Goal: Task Accomplishment & Management: Manage account settings

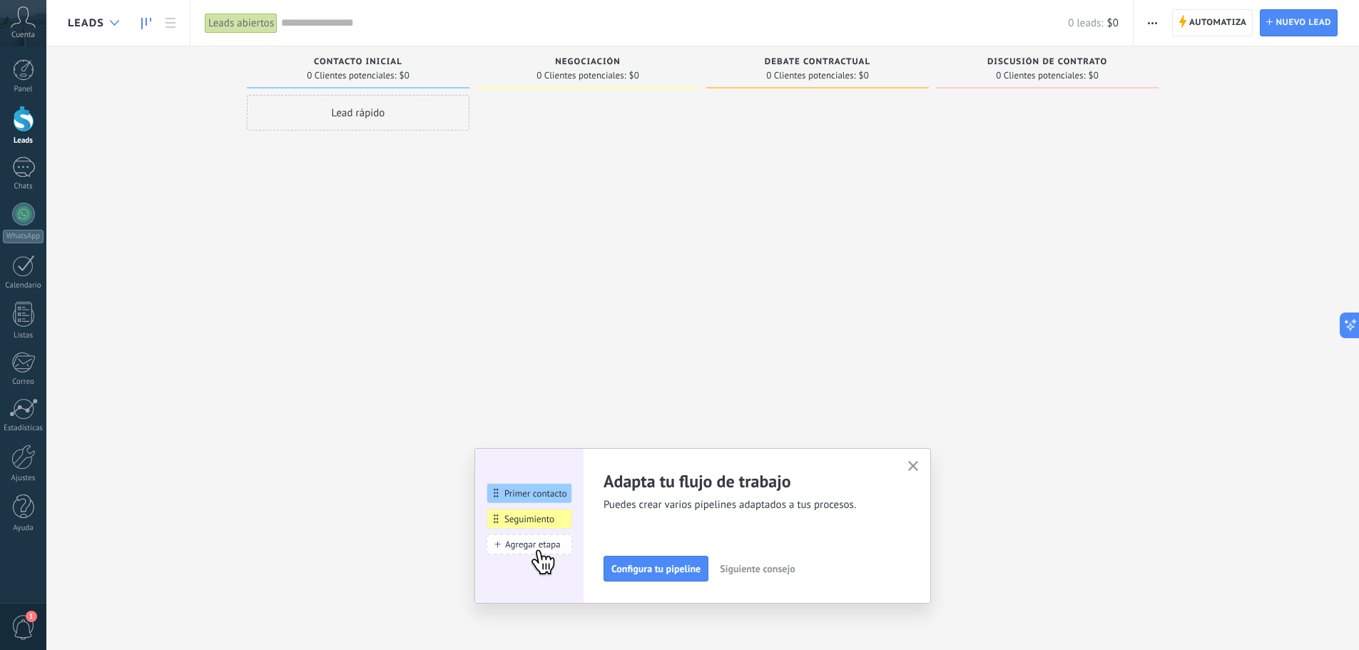
click at [115, 21] on icon at bounding box center [114, 23] width 9 height 6
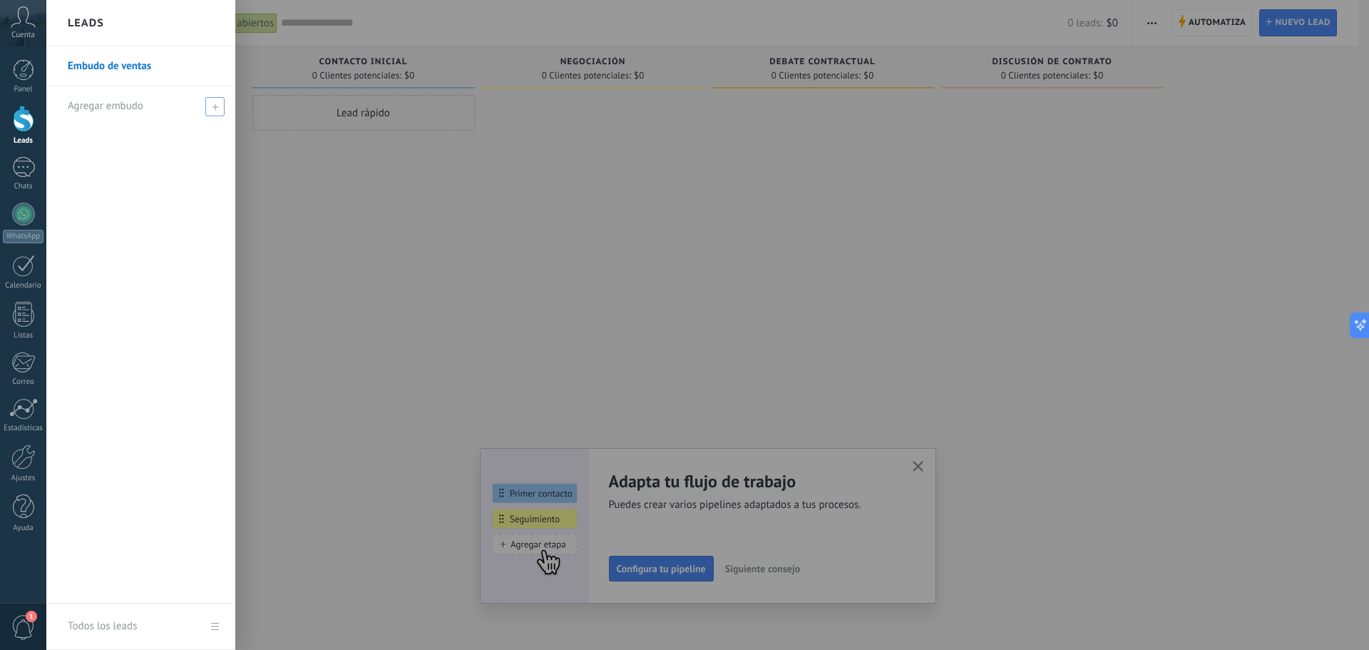
click at [181, 106] on div "Agregar embudo" at bounding box center [144, 105] width 153 height 39
type input "****"
click at [220, 101] on span at bounding box center [216, 106] width 13 height 10
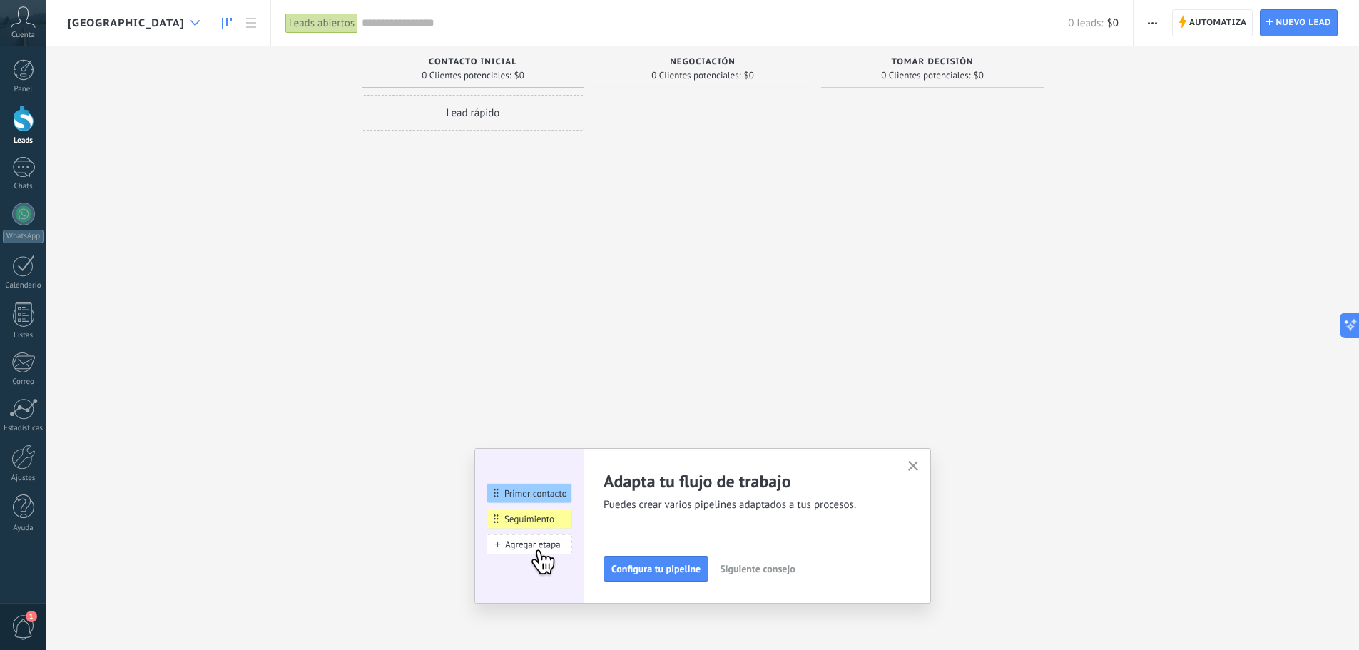
click at [183, 28] on div at bounding box center [195, 23] width 24 height 28
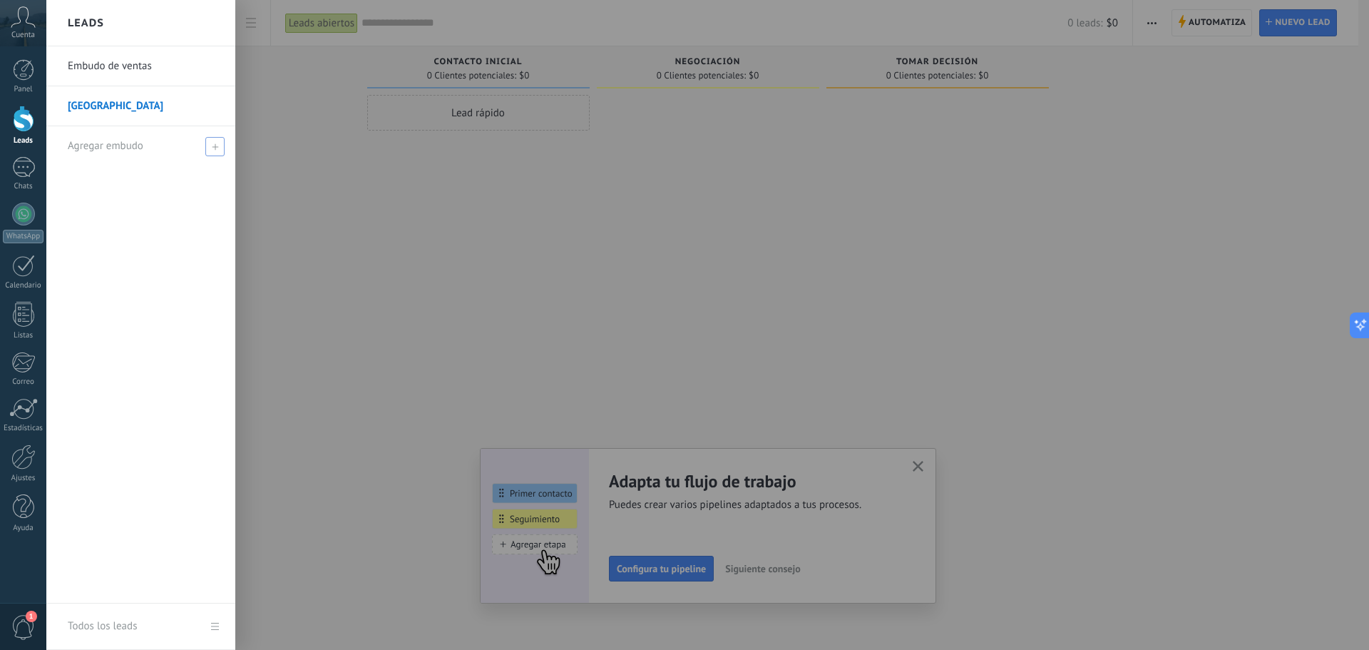
click at [106, 144] on span "Agregar embudo" at bounding box center [106, 146] width 76 height 14
type input "******"
click at [216, 144] on span at bounding box center [216, 146] width 13 height 10
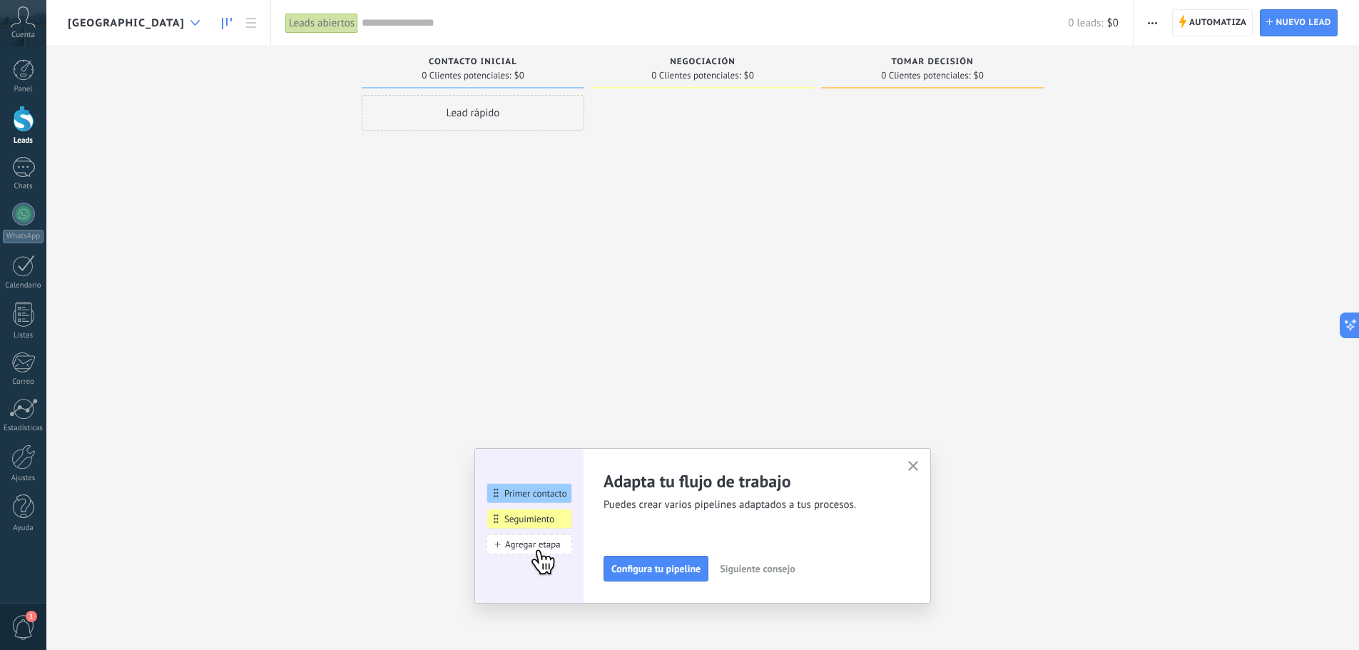
click at [183, 32] on div at bounding box center [195, 23] width 24 height 28
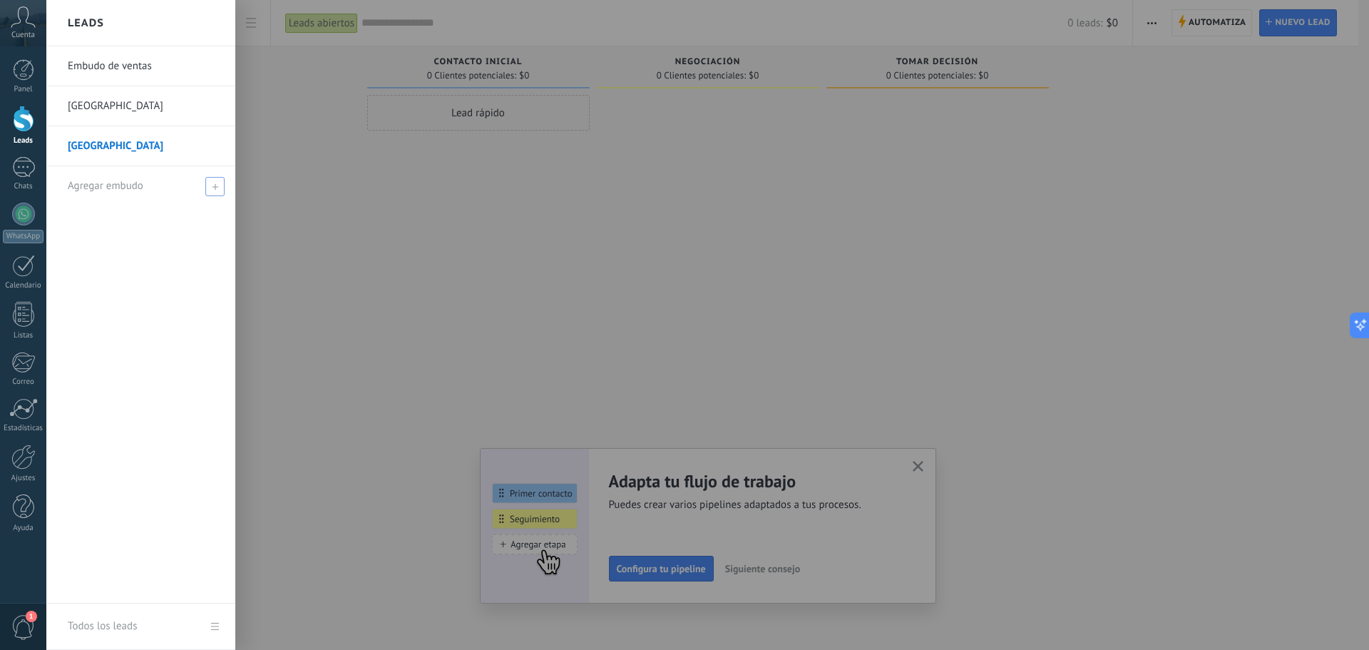
click at [215, 185] on icon at bounding box center [215, 186] width 6 height 6
type input "**********"
click at [215, 185] on span at bounding box center [216, 186] width 13 height 10
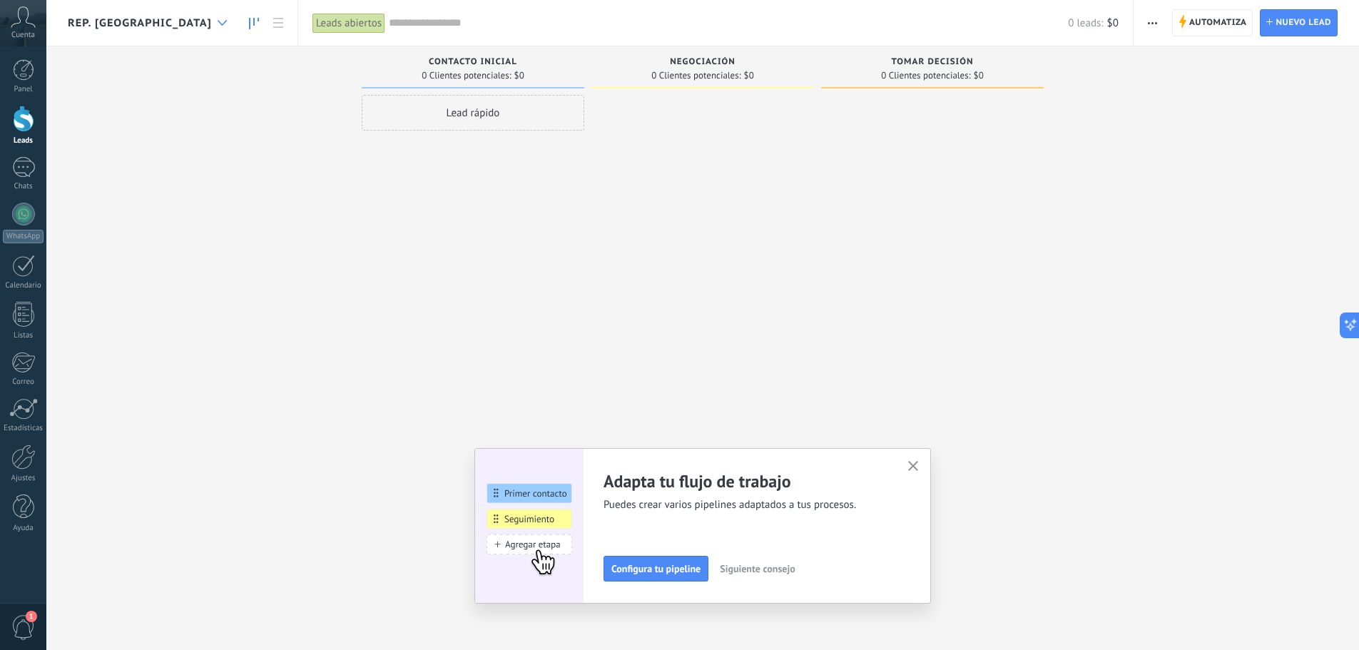
click at [210, 29] on div at bounding box center [222, 23] width 24 height 28
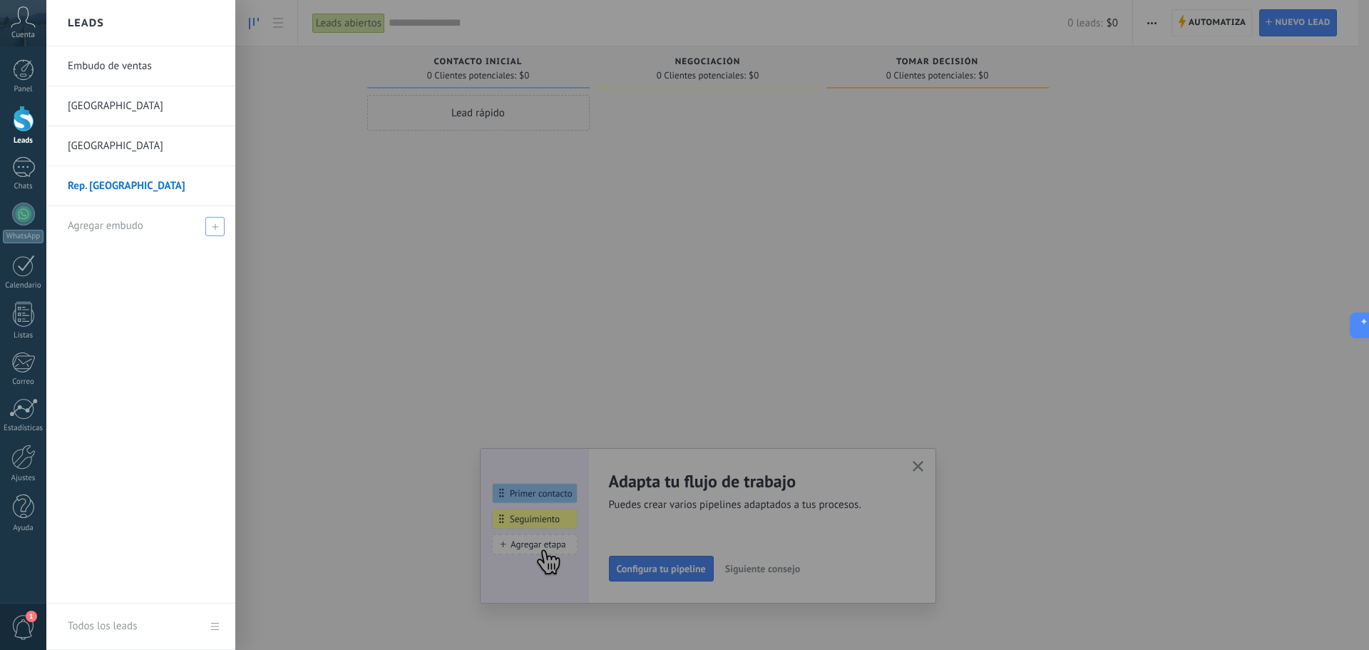
click at [183, 230] on div "Agregar embudo" at bounding box center [144, 225] width 153 height 39
type input "*********"
click at [220, 227] on span at bounding box center [216, 226] width 13 height 10
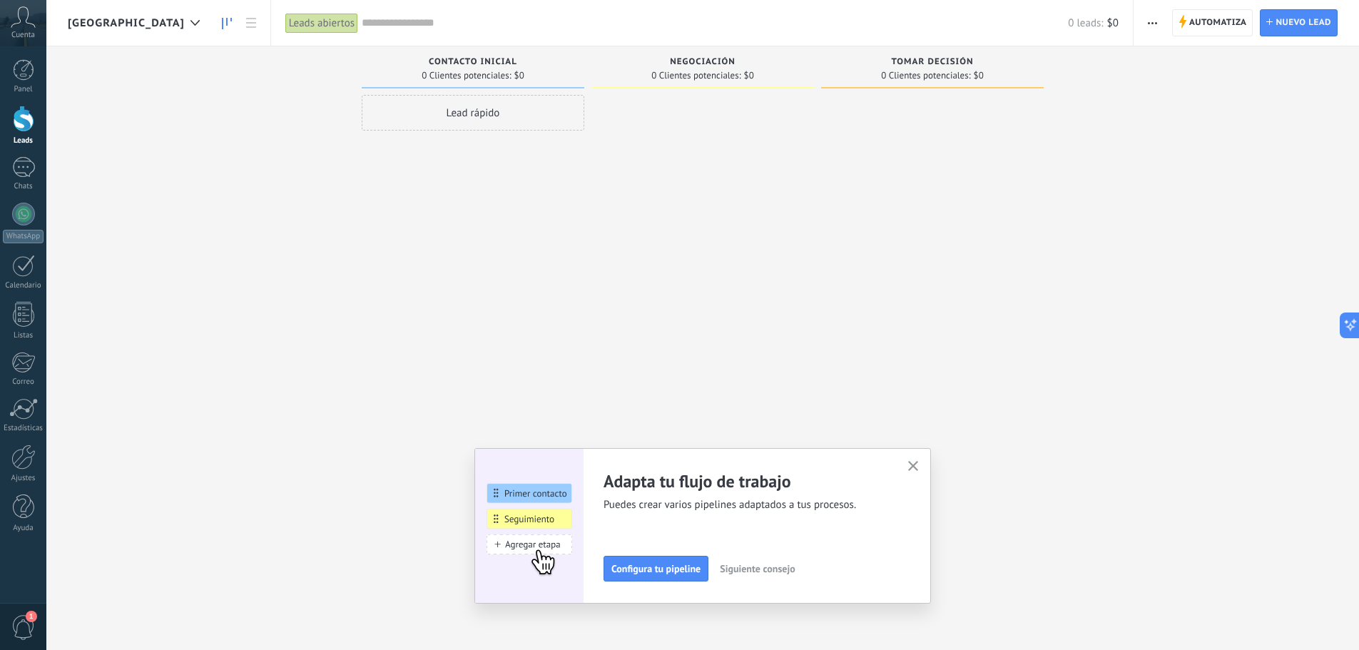
click at [918, 474] on button "button" at bounding box center [913, 466] width 18 height 19
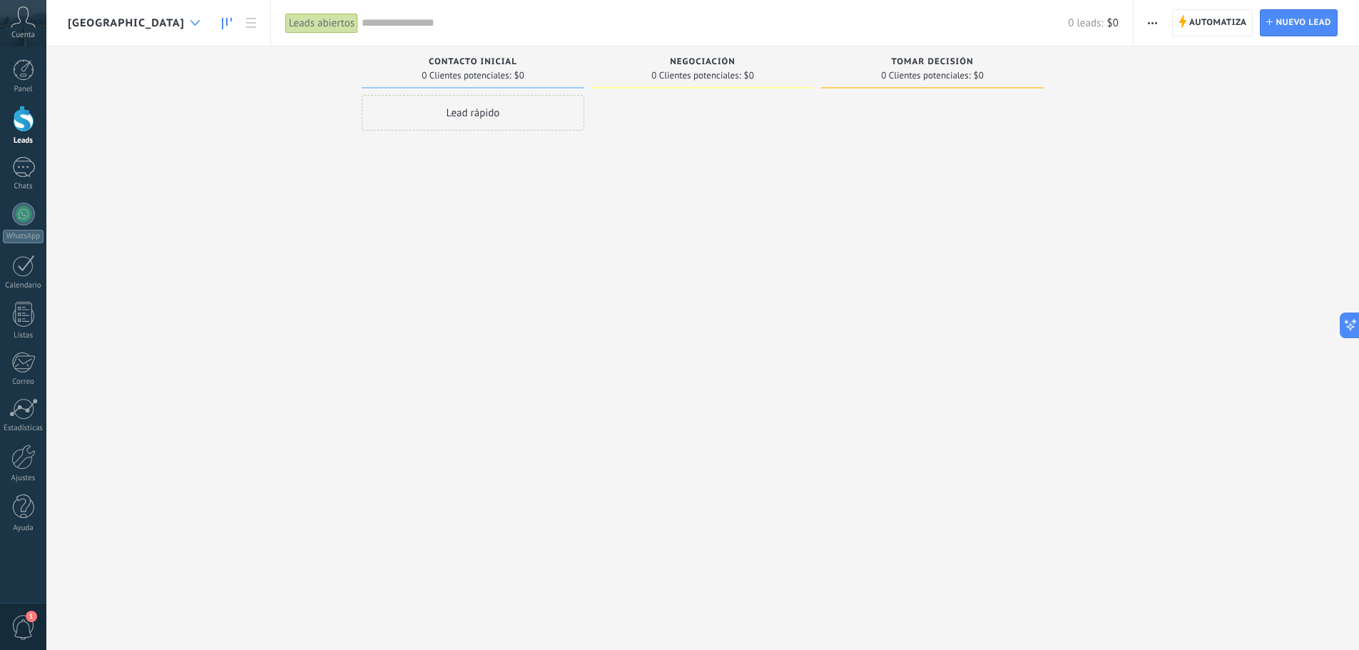
click at [183, 27] on div at bounding box center [195, 23] width 24 height 28
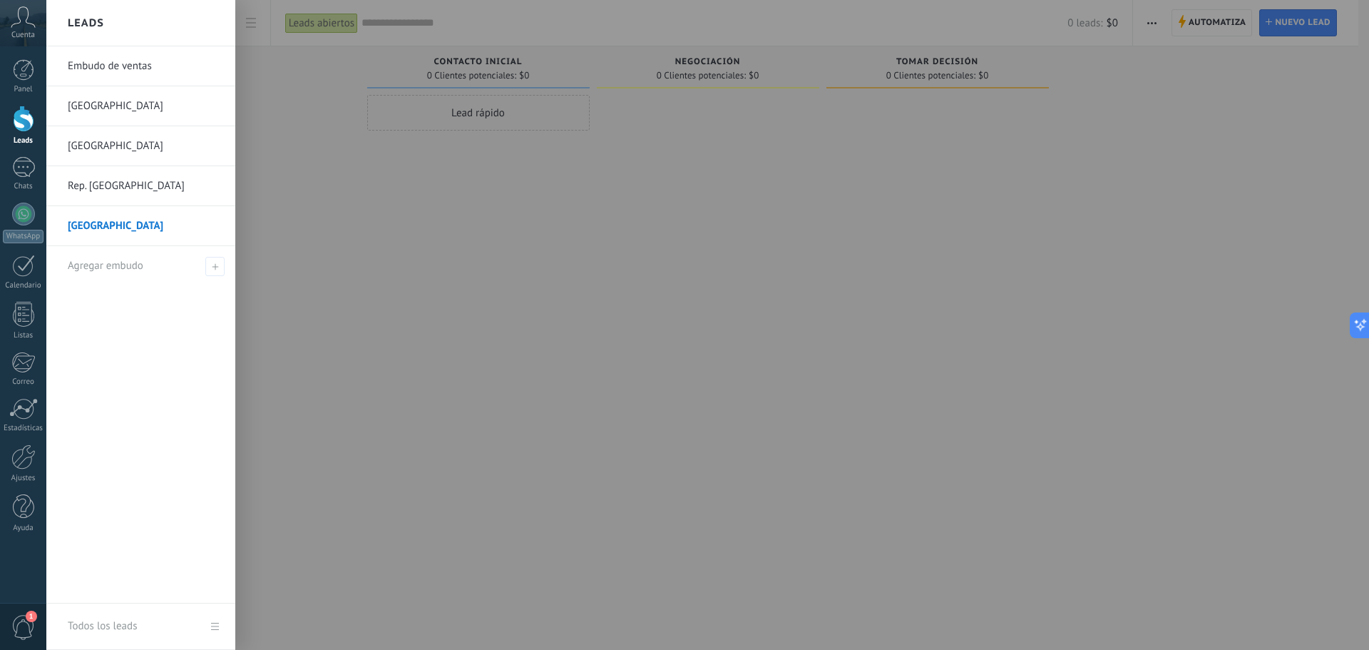
click at [144, 73] on link "Embudo de ventas" at bounding box center [144, 66] width 153 height 40
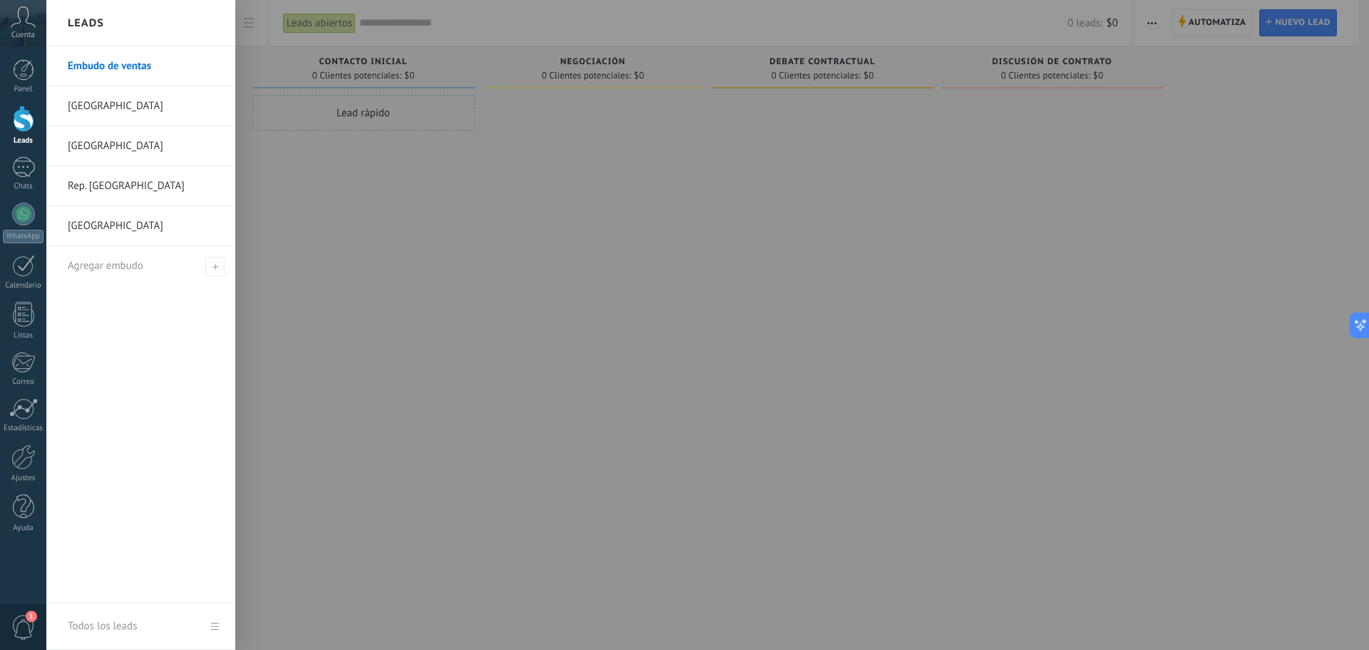
click at [16, 120] on div at bounding box center [23, 119] width 21 height 26
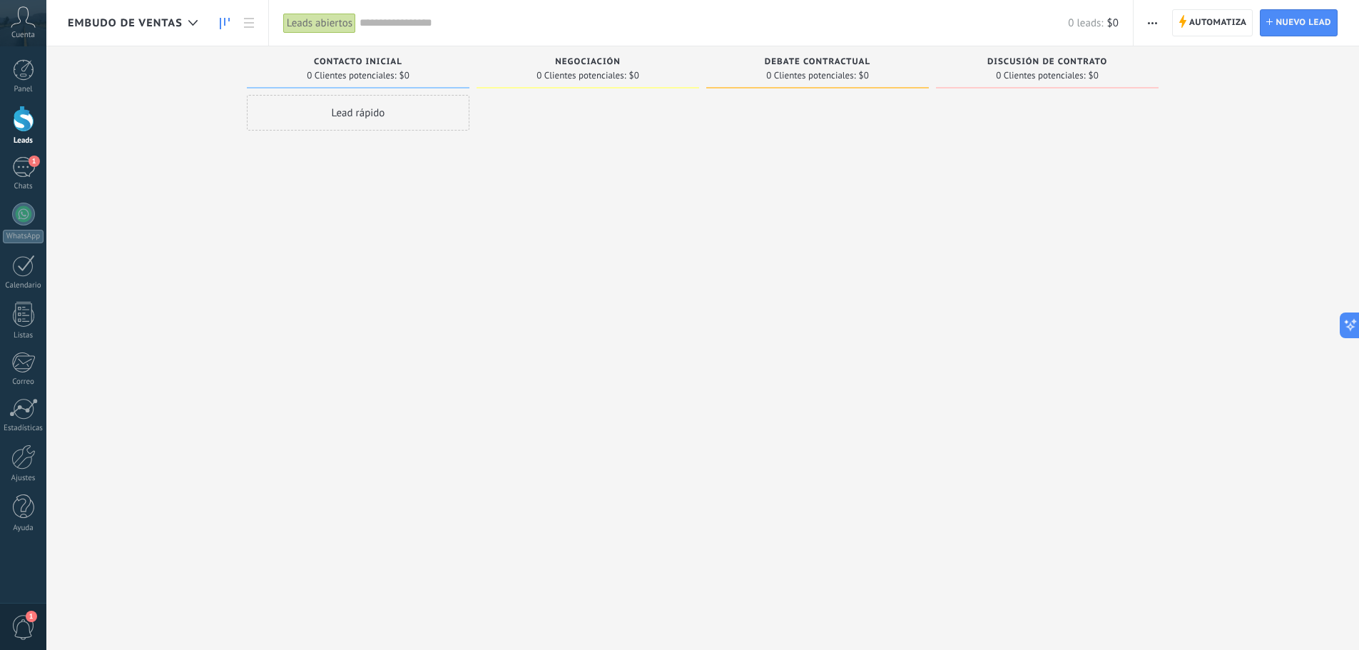
click at [501, 280] on div at bounding box center [587, 327] width 223 height 464
click at [27, 165] on div "1" at bounding box center [23, 167] width 23 height 21
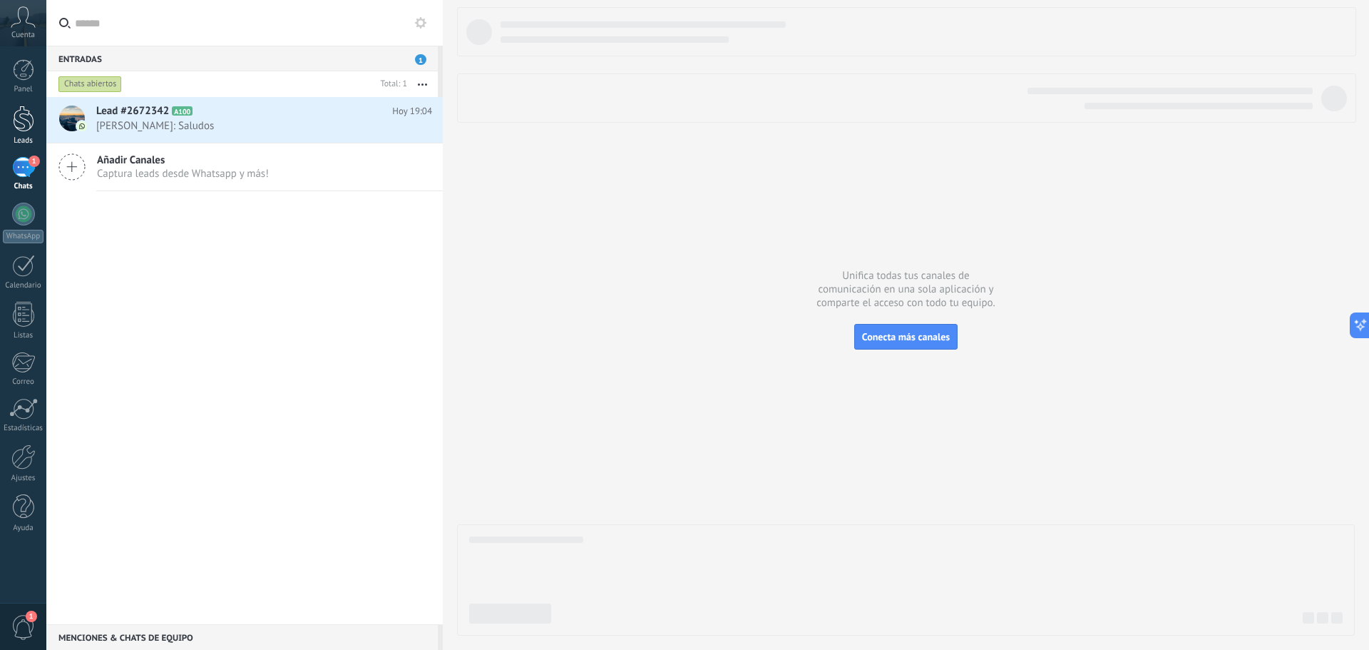
click at [23, 116] on div at bounding box center [23, 119] width 21 height 26
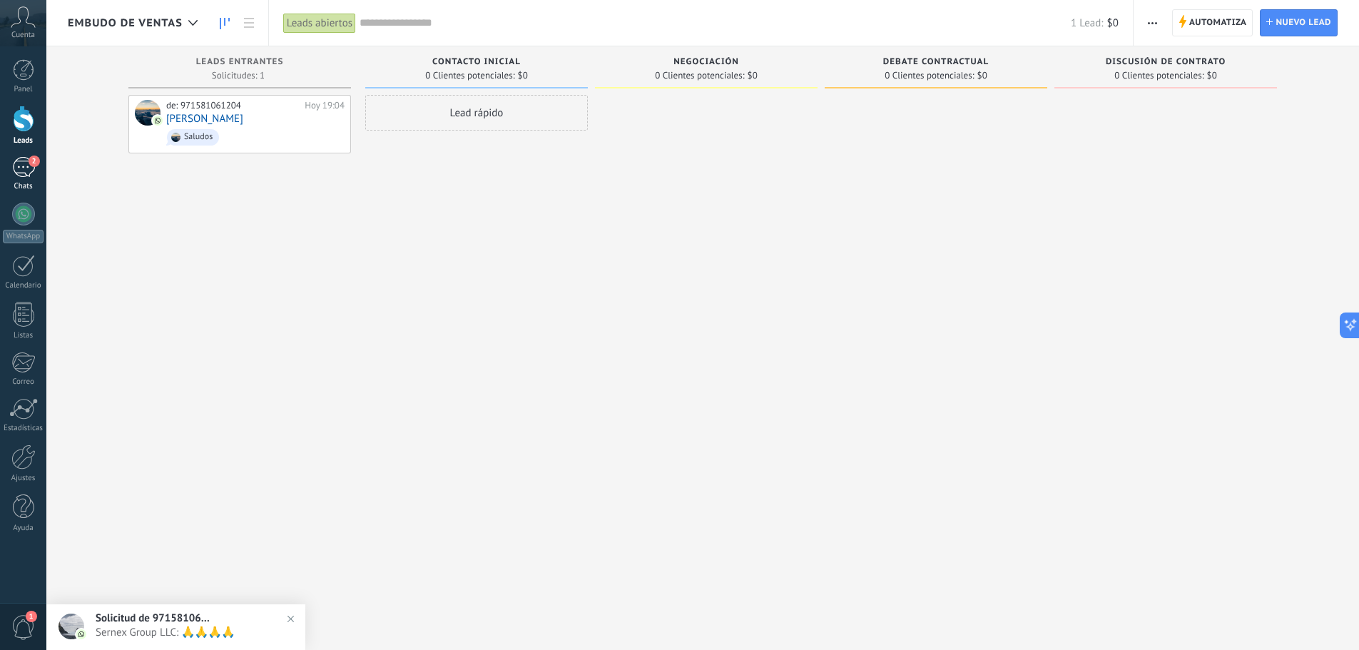
click at [32, 163] on span "2" at bounding box center [34, 160] width 11 height 11
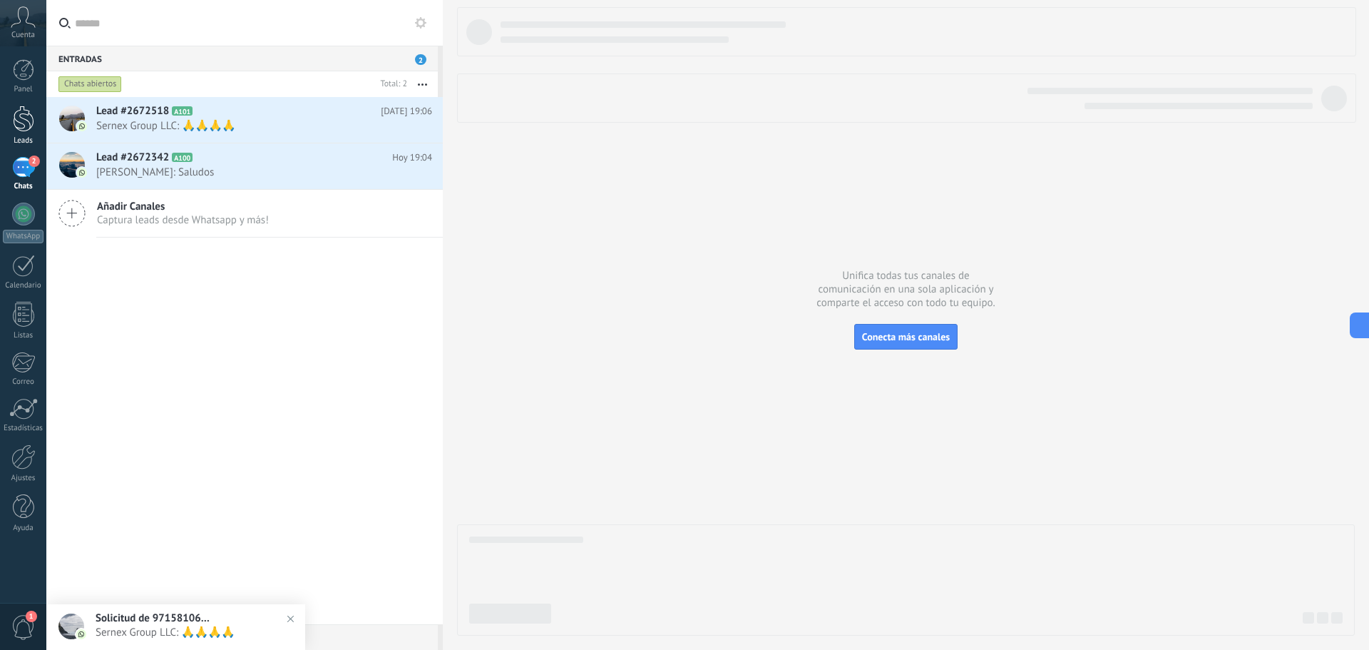
click at [24, 119] on div at bounding box center [23, 119] width 21 height 26
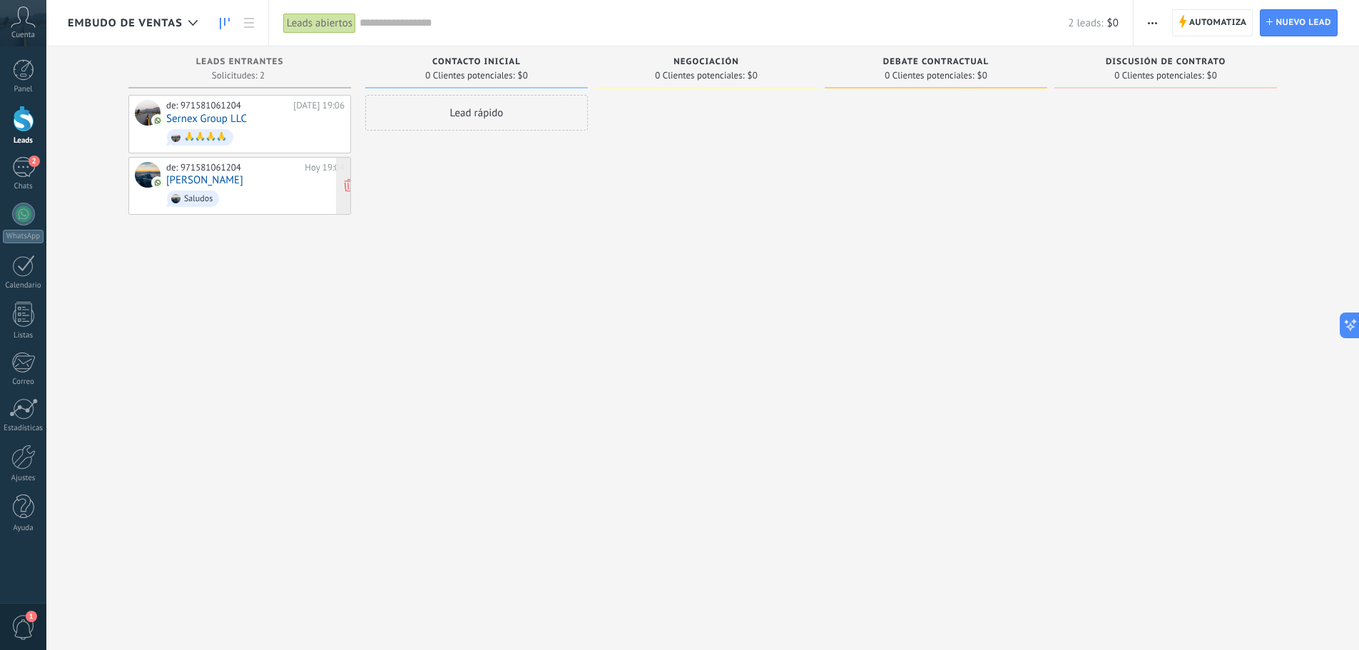
click at [201, 178] on link "[PERSON_NAME]" at bounding box center [204, 180] width 77 height 12
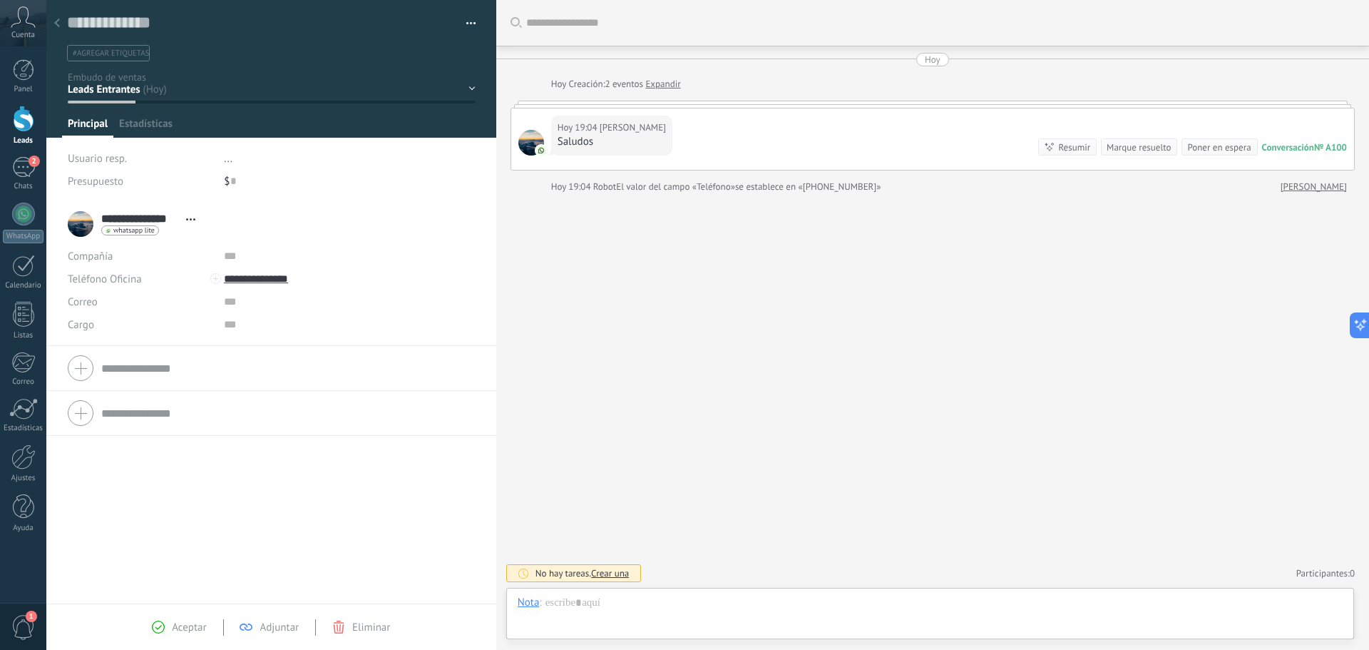
scroll to position [21, 0]
click at [700, 598] on div at bounding box center [930, 617] width 825 height 43
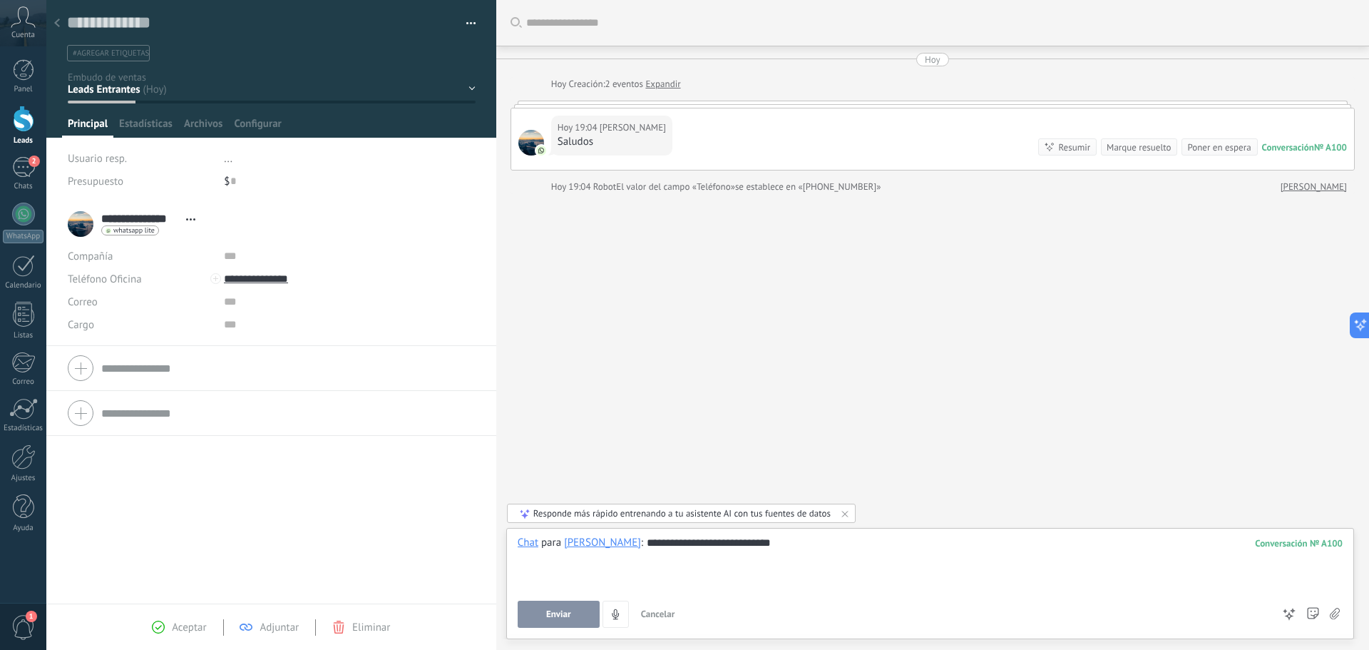
click at [564, 613] on span "Enviar" at bounding box center [558, 614] width 25 height 10
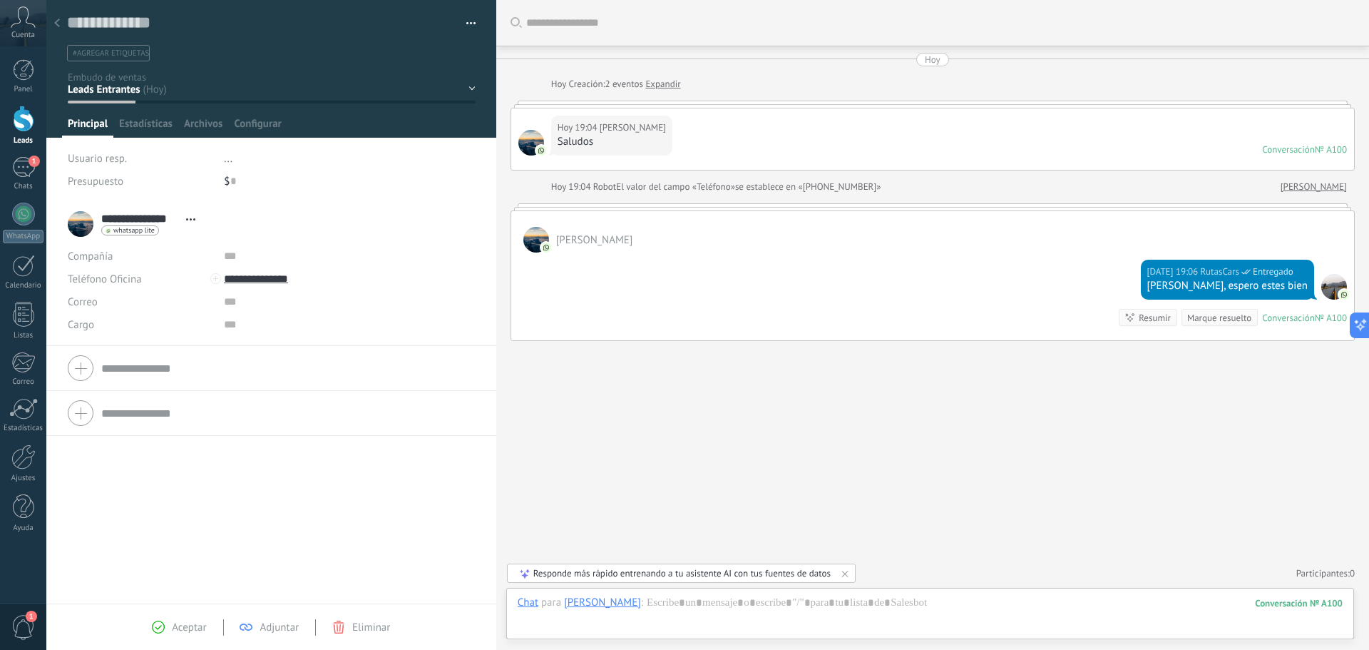
click at [61, 26] on div at bounding box center [57, 24] width 20 height 28
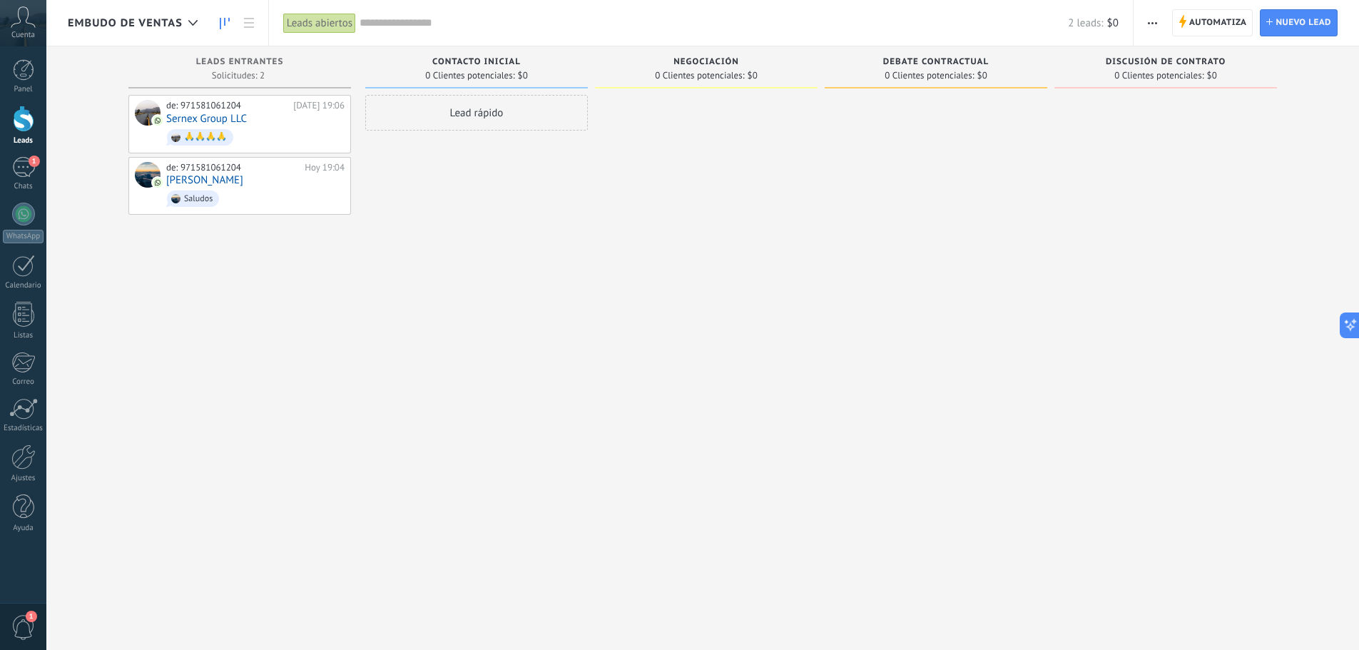
click at [519, 369] on div "Lead rápido" at bounding box center [476, 327] width 223 height 464
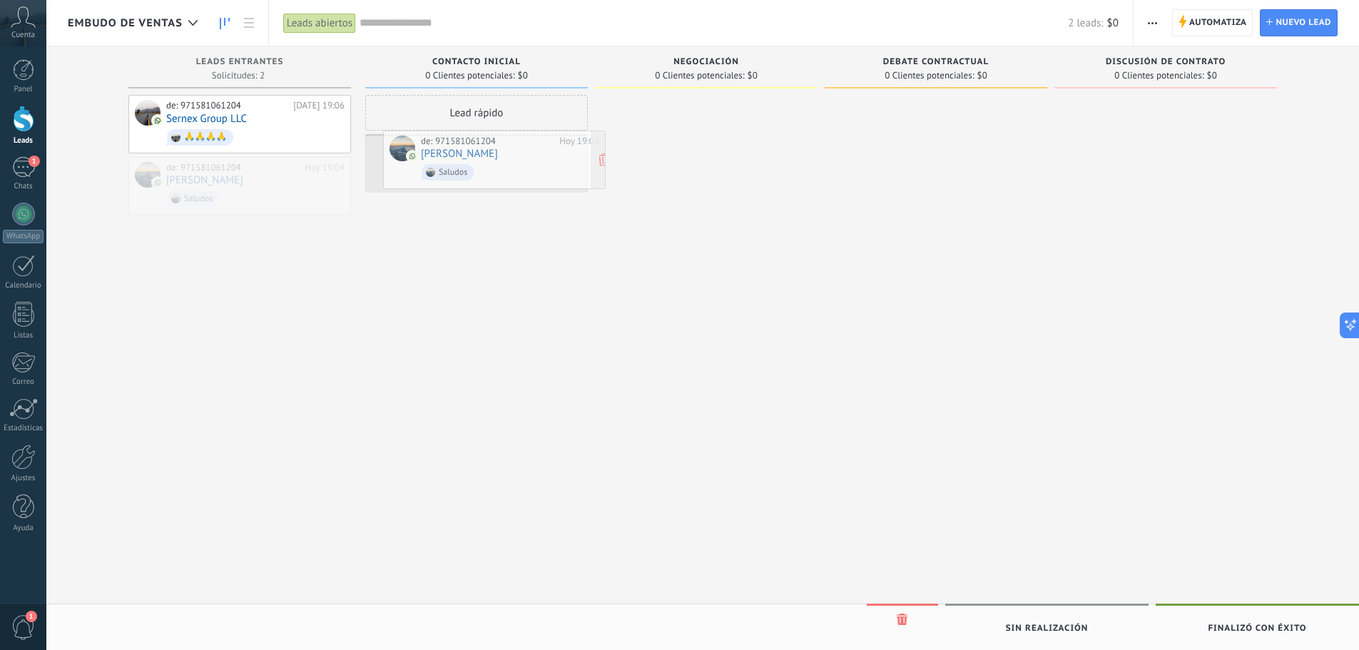
drag, startPoint x: 201, startPoint y: 169, endPoint x: 454, endPoint y: 143, distance: 253.9
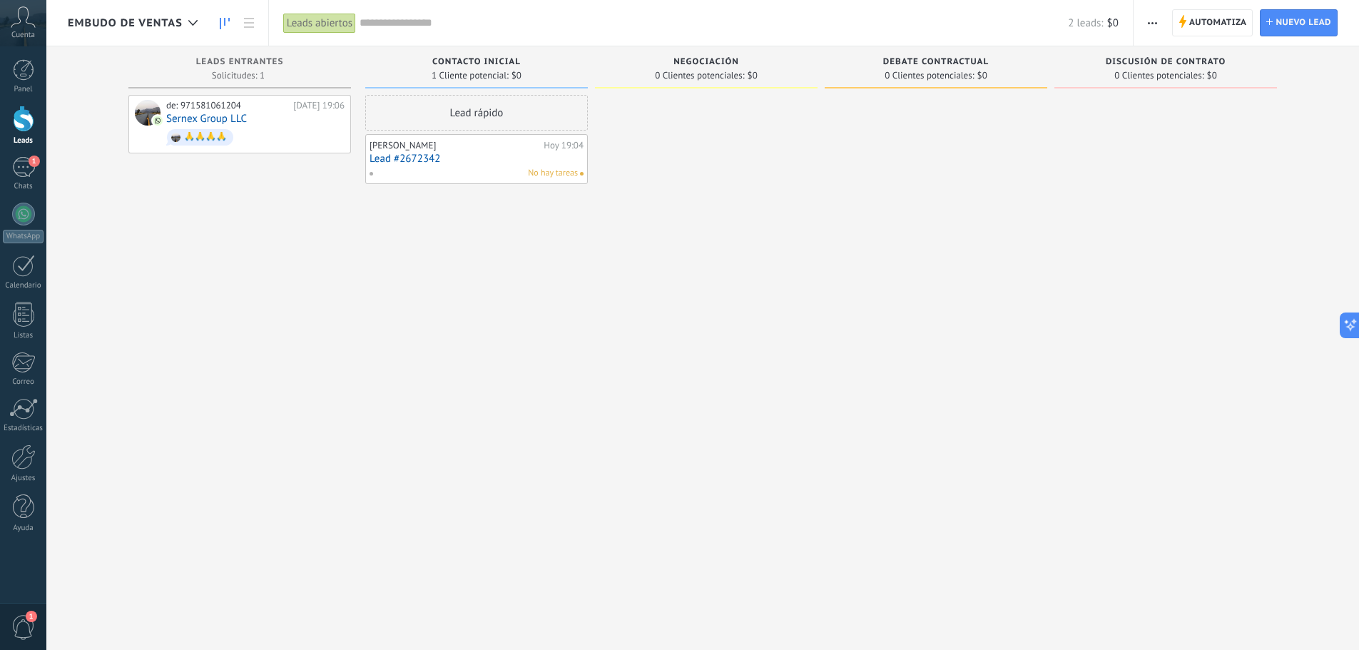
click at [459, 160] on link "Lead #2672342" at bounding box center [476, 159] width 214 height 12
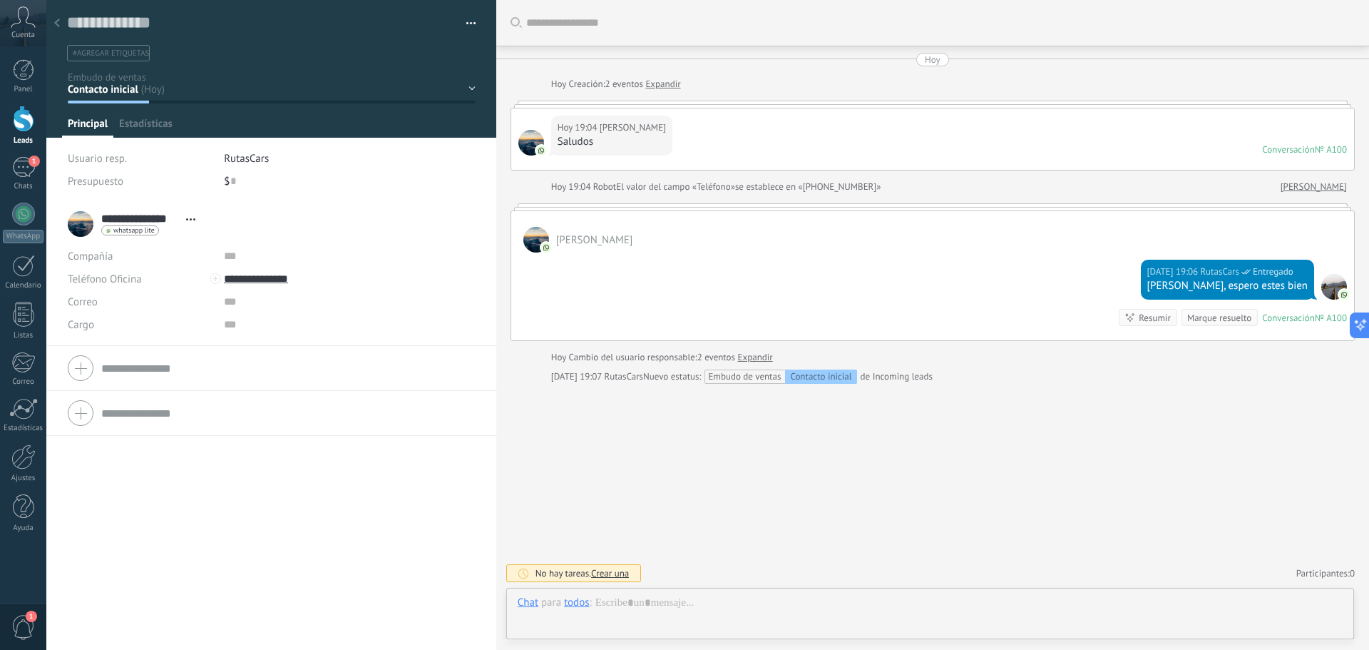
scroll to position [21, 0]
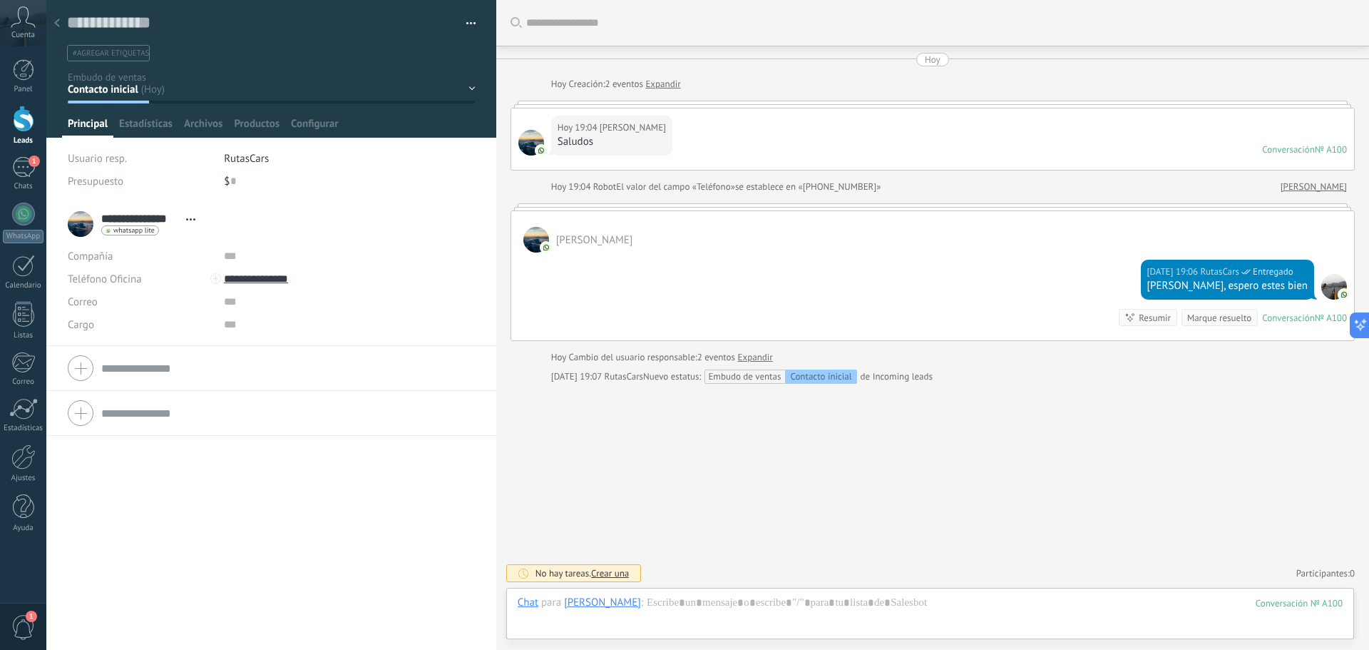
click at [59, 27] on div at bounding box center [57, 24] width 20 height 28
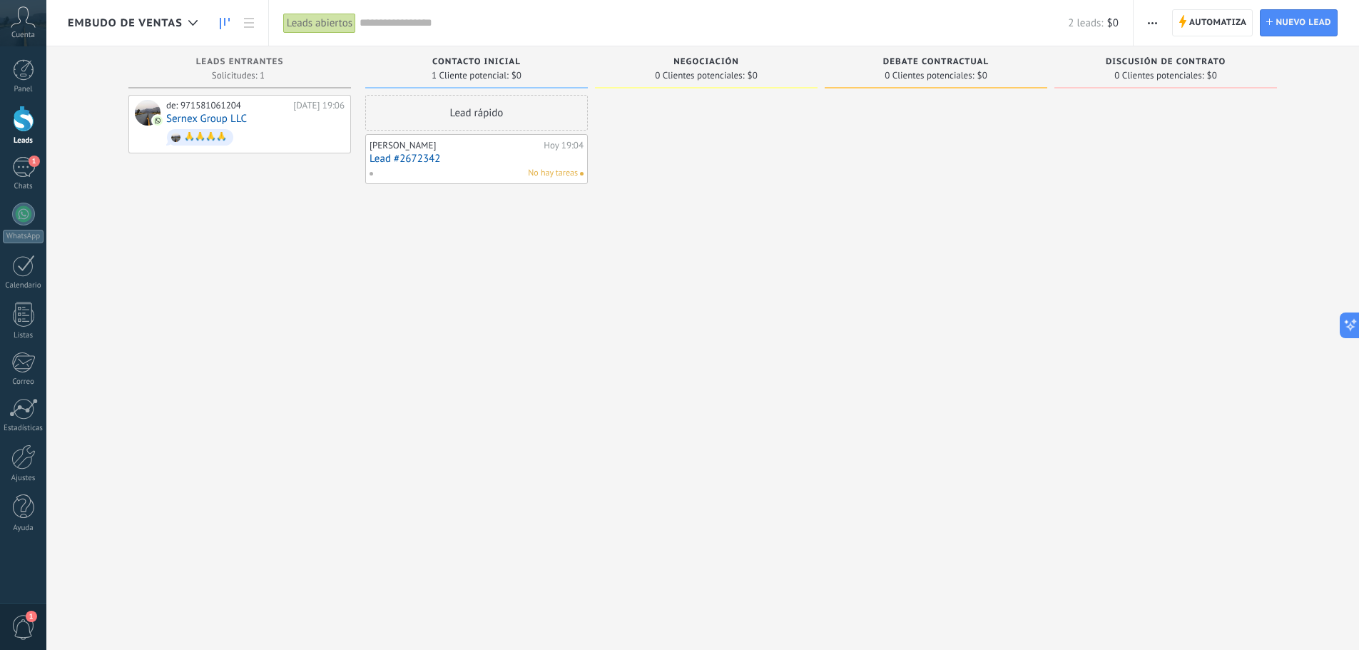
click at [469, 159] on link "Lead #2672342" at bounding box center [476, 159] width 214 height 12
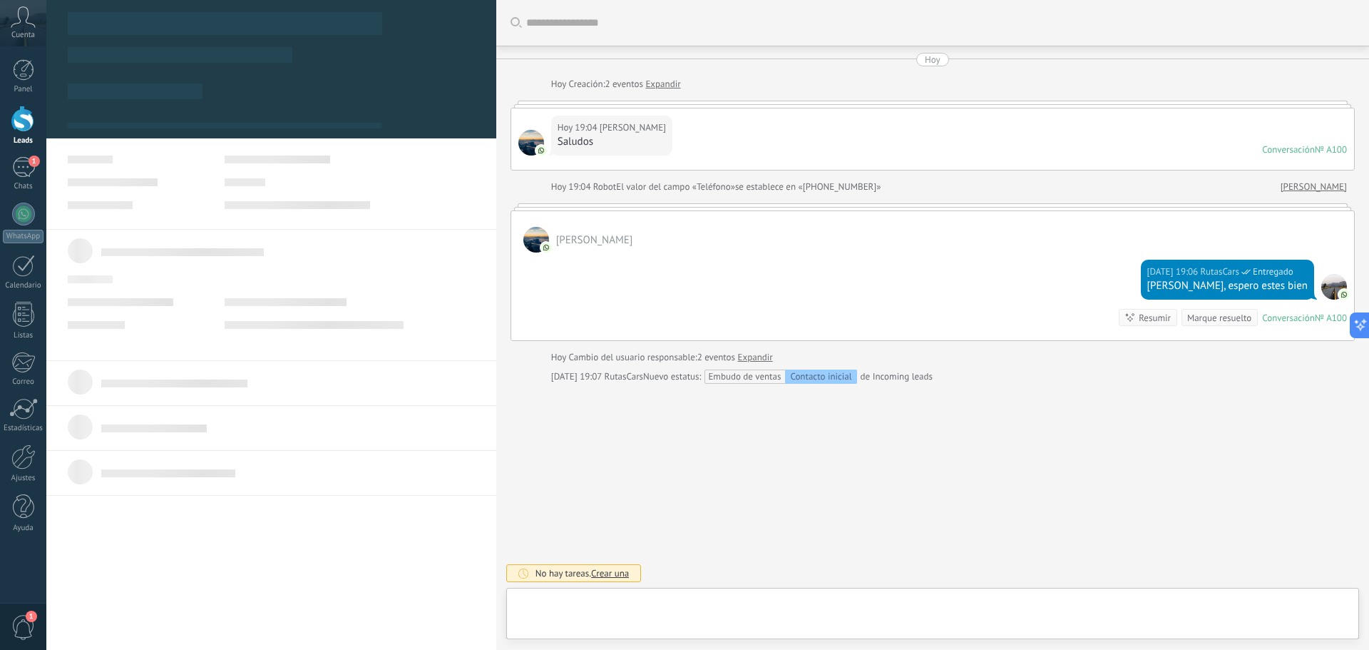
type textarea "**********"
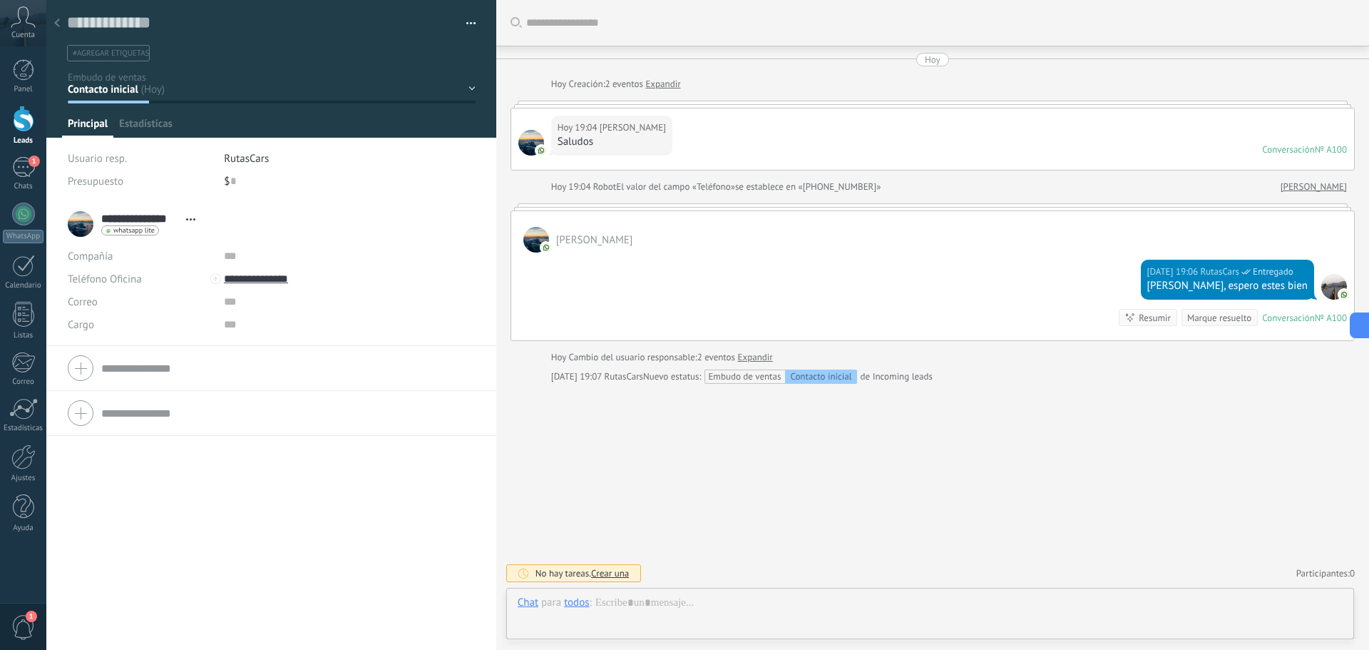
scroll to position [21, 0]
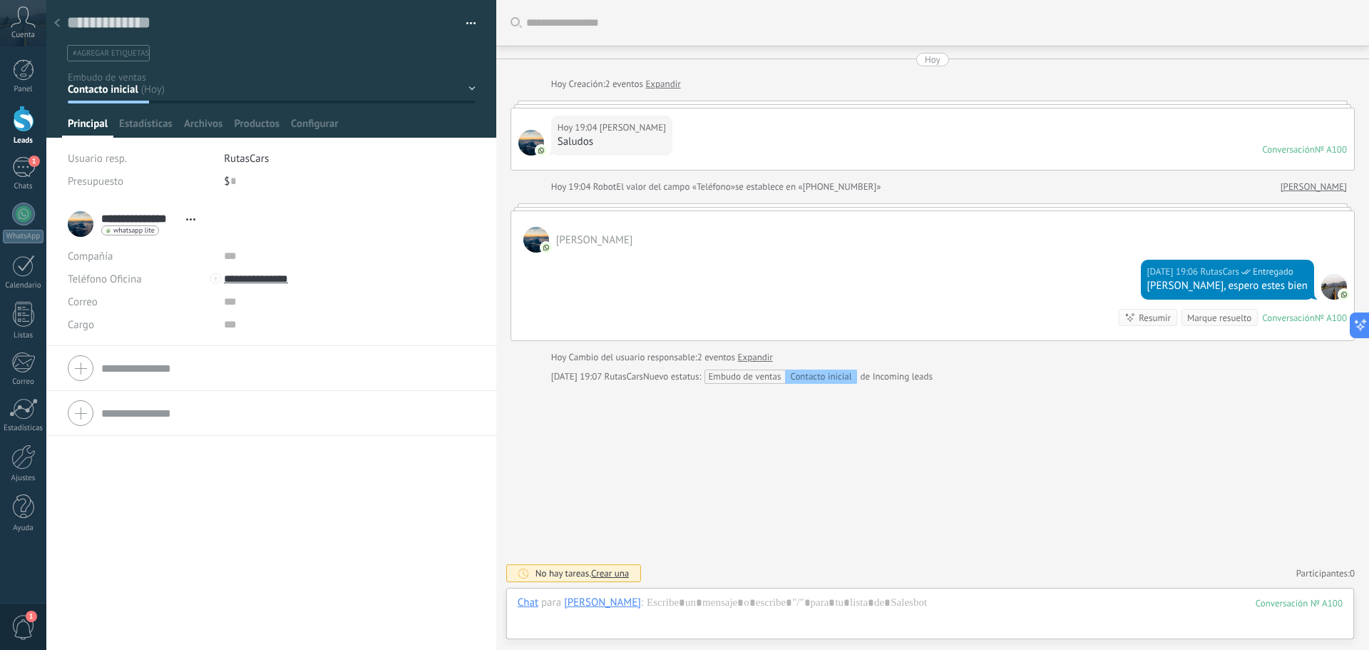
click at [0, 0] on div "Contacto inicial Negociación Debate contractual Discusión de contrato Logrado c…" at bounding box center [0, 0] width 0 height 0
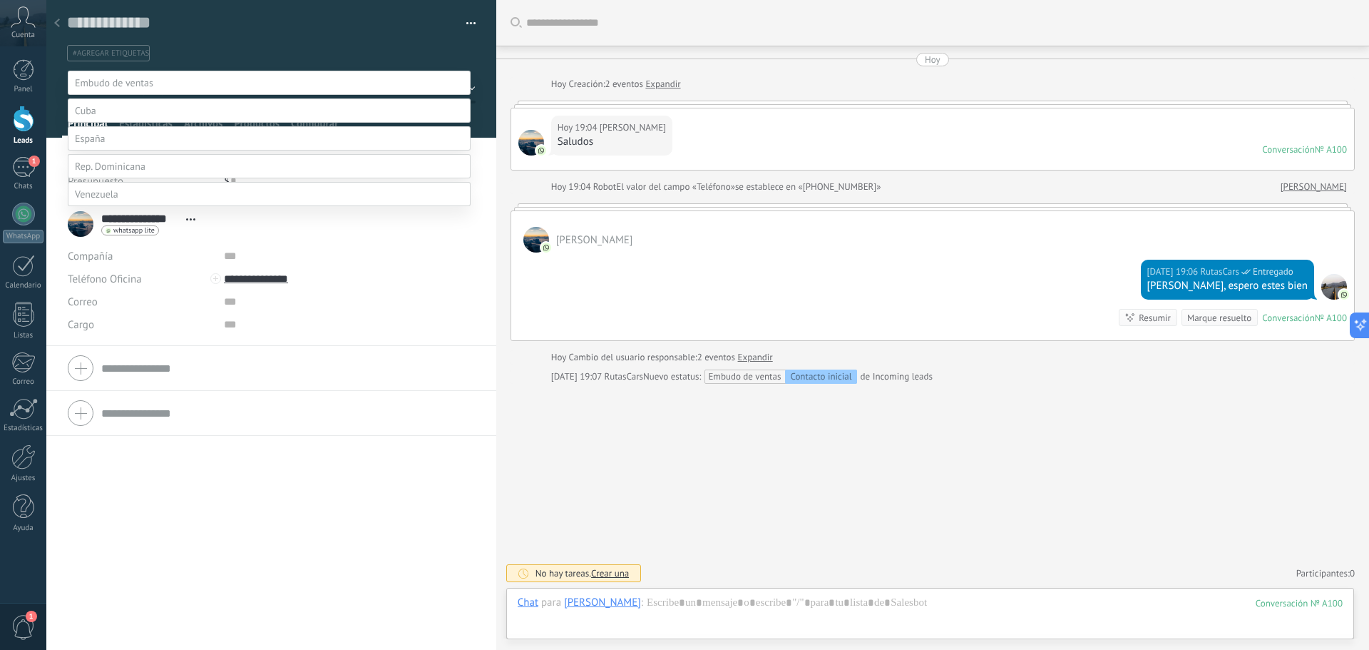
click at [165, 123] on label at bounding box center [269, 110] width 403 height 24
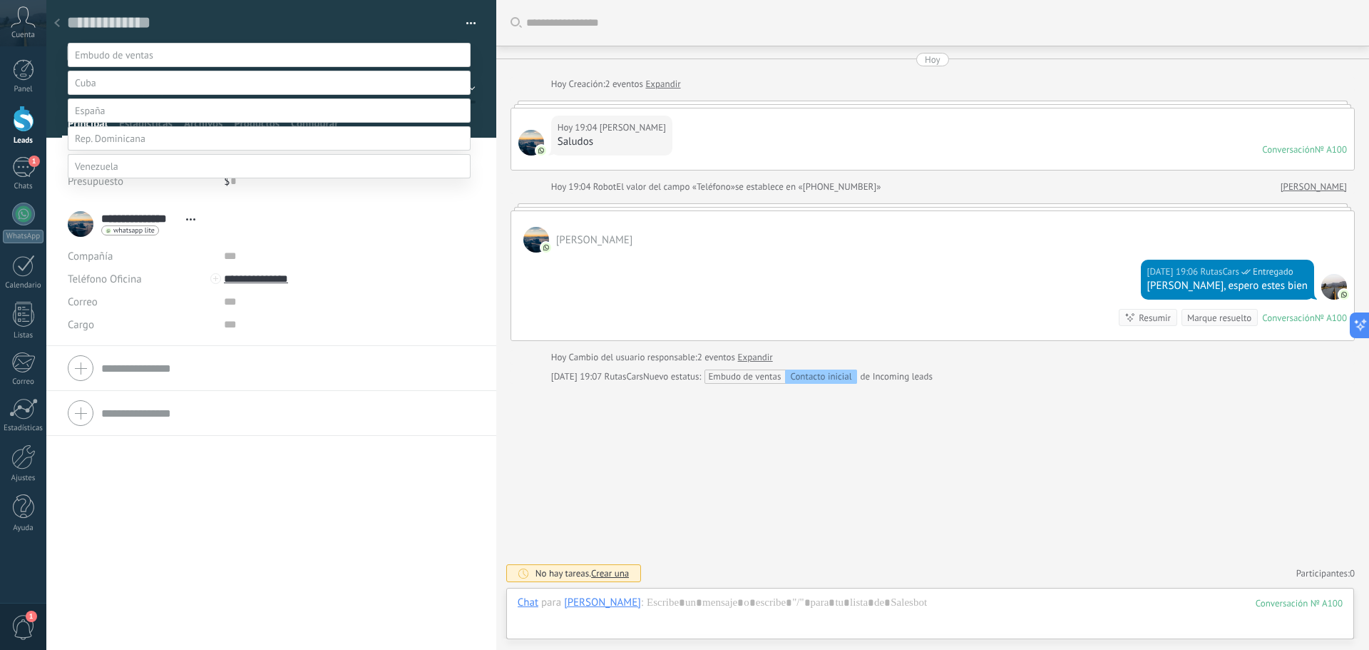
click at [0, 0] on label "Contacto inicial" at bounding box center [0, 0] width 0 height 0
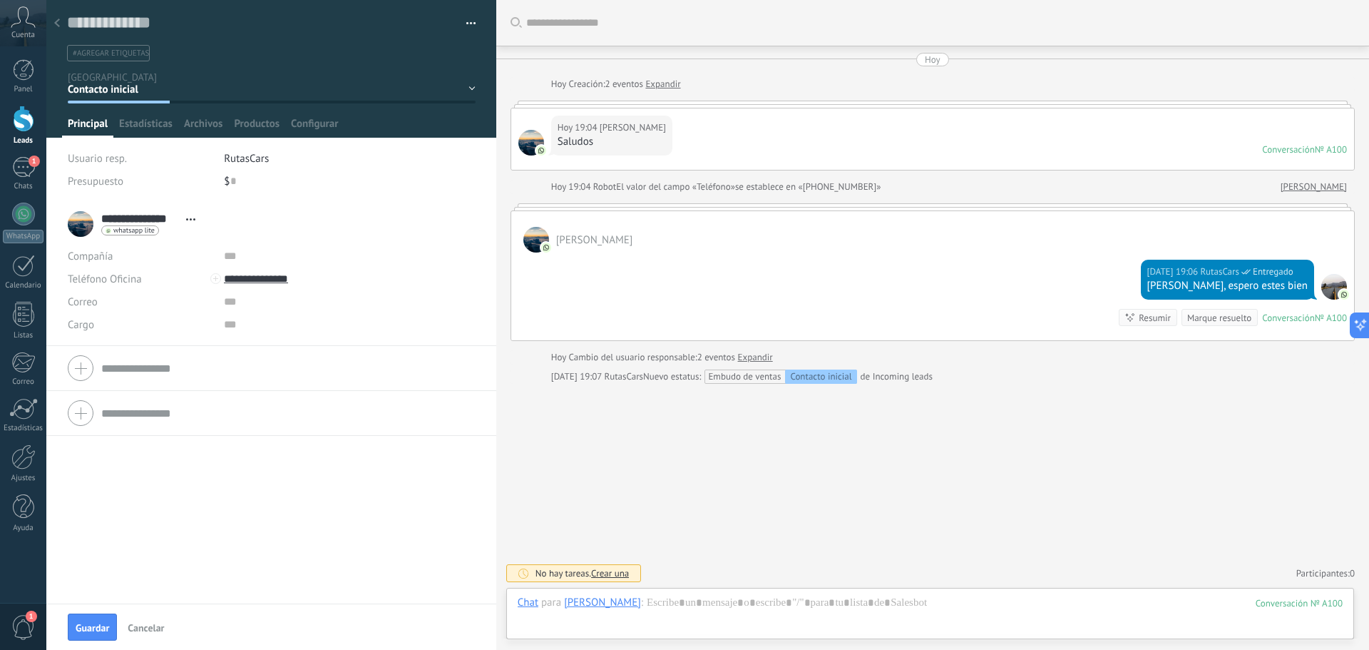
scroll to position [0, 0]
click at [90, 636] on button "Guardar" at bounding box center [92, 626] width 49 height 27
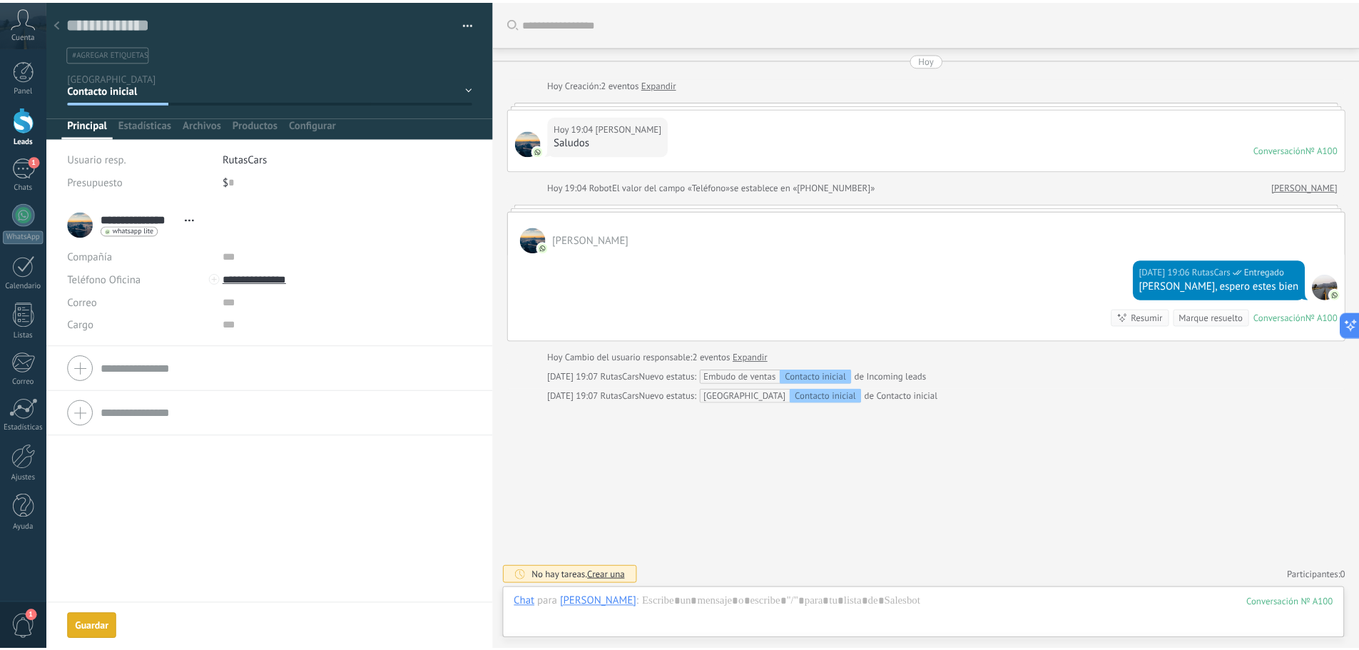
scroll to position [2, 0]
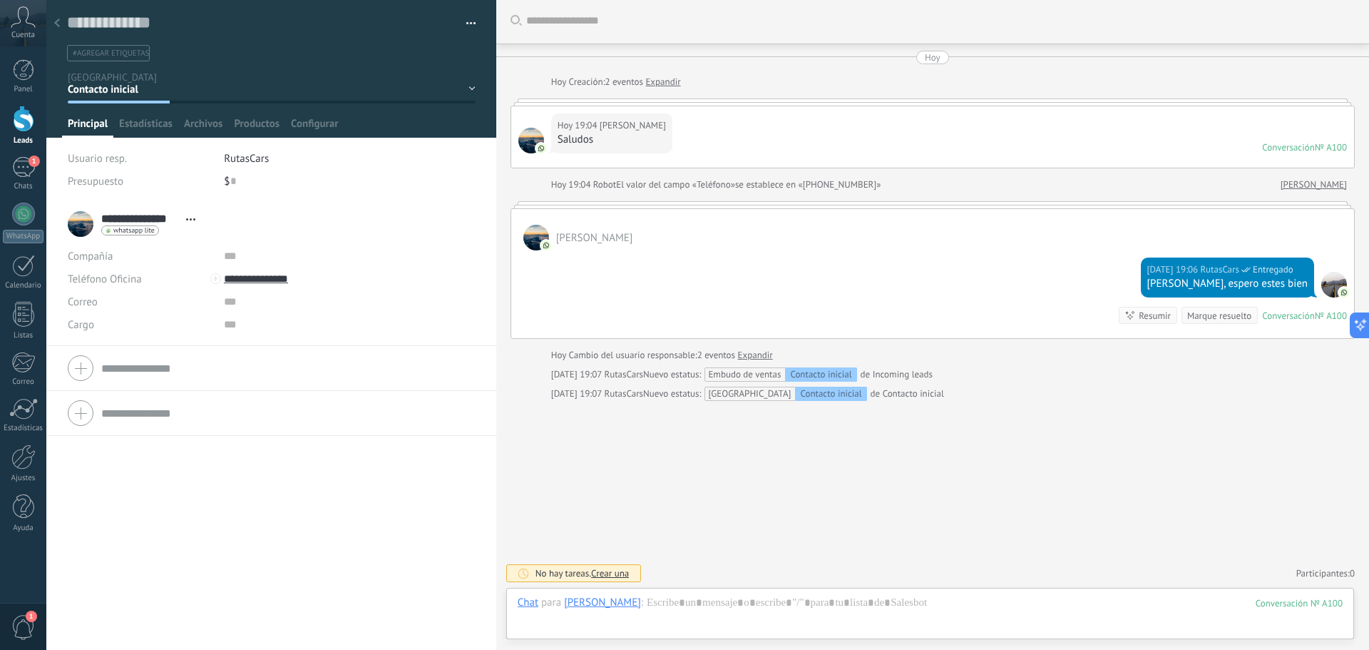
click at [61, 21] on div at bounding box center [57, 24] width 20 height 28
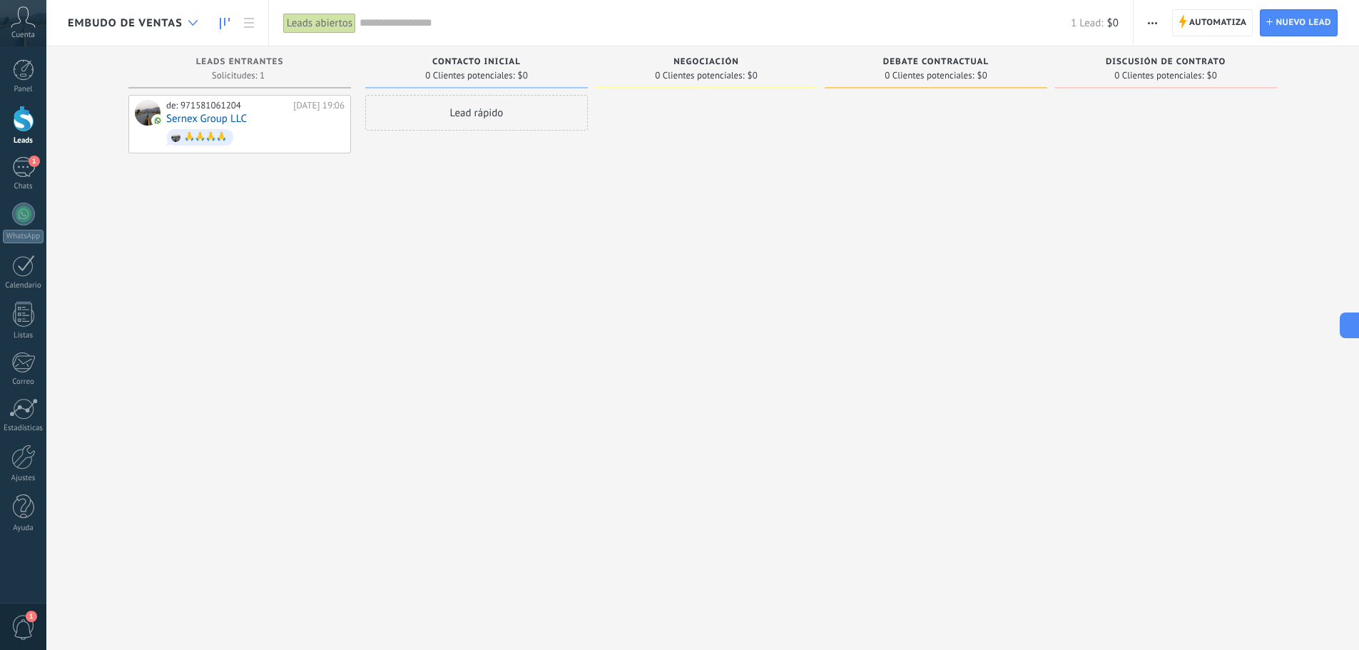
click at [198, 25] on div at bounding box center [193, 23] width 24 height 28
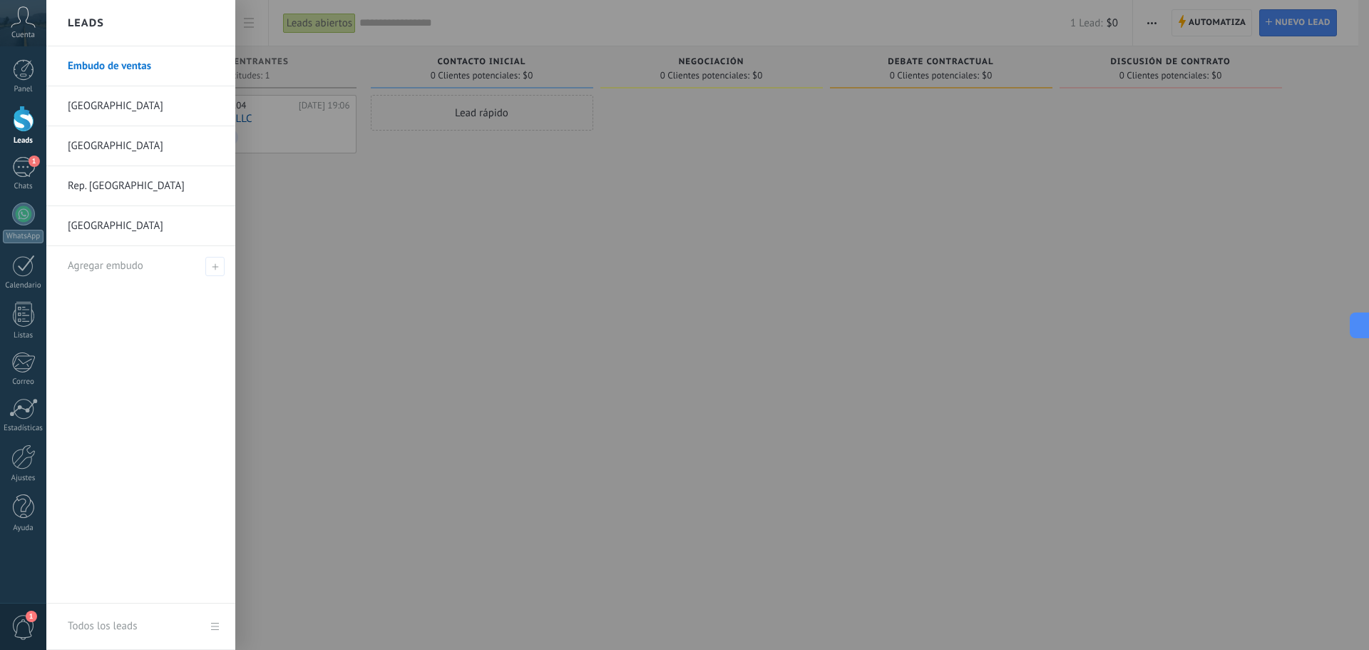
click at [73, 102] on link "[GEOGRAPHIC_DATA]" at bounding box center [144, 106] width 153 height 40
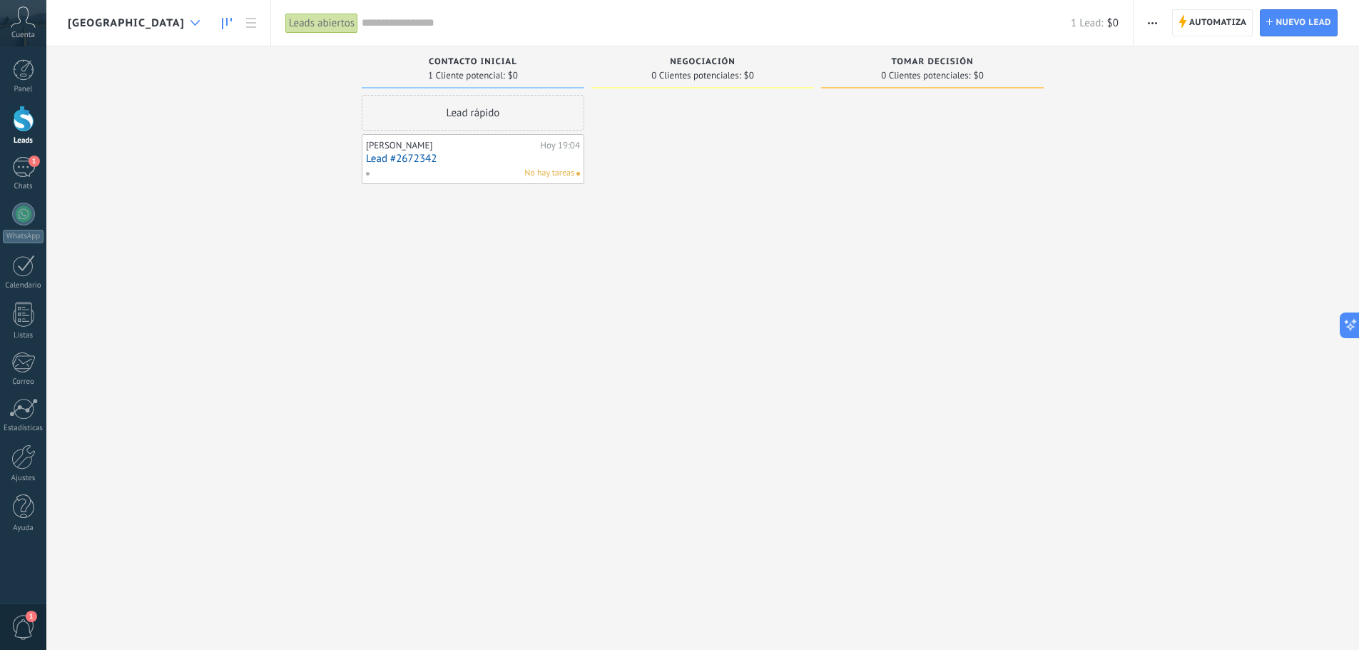
click at [183, 26] on div at bounding box center [195, 23] width 24 height 28
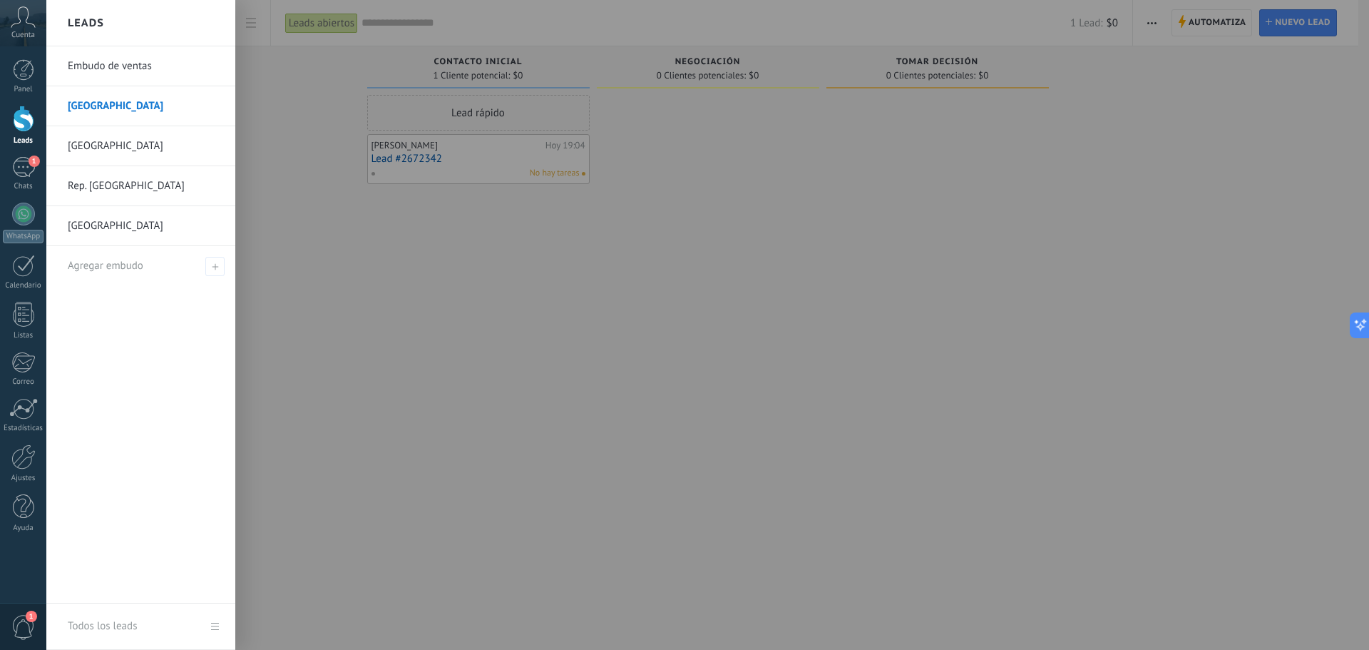
click at [499, 349] on div at bounding box center [730, 325] width 1369 height 650
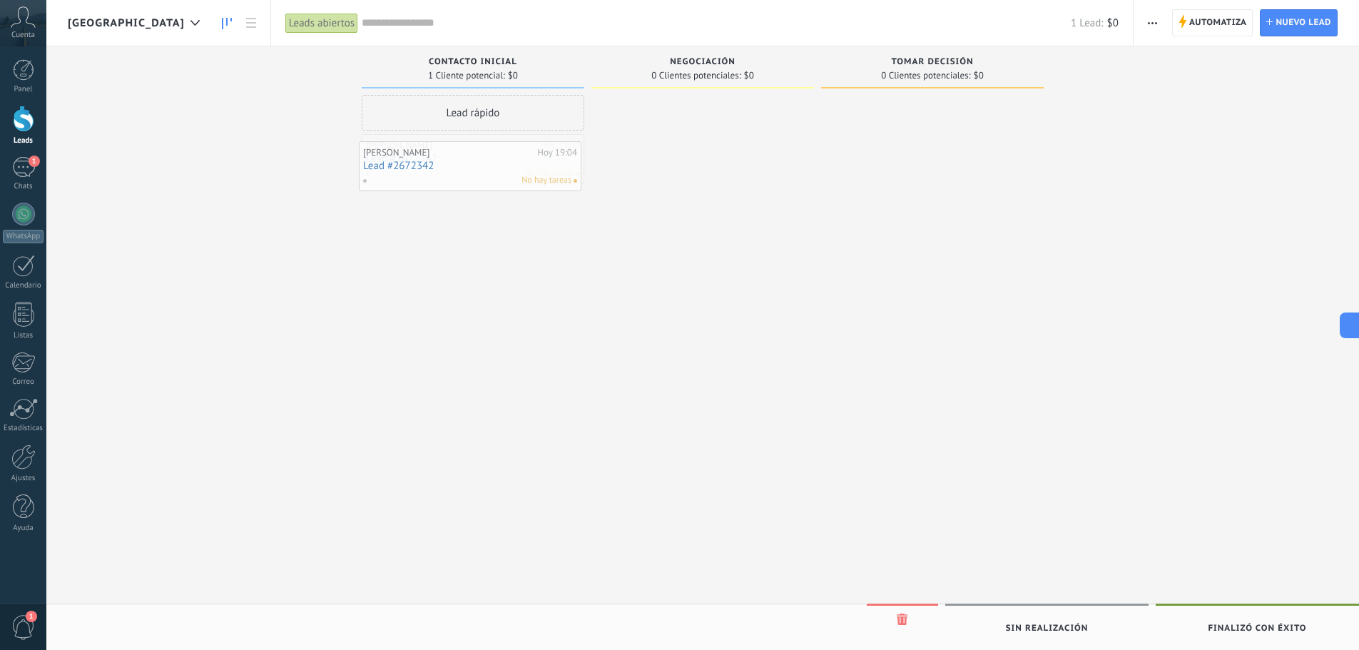
drag, startPoint x: 465, startPoint y: 157, endPoint x: 462, endPoint y: 164, distance: 7.7
drag, startPoint x: 486, startPoint y: 172, endPoint x: 480, endPoint y: 186, distance: 15.4
click at [1206, 24] on span "Automatiza" at bounding box center [1218, 23] width 58 height 26
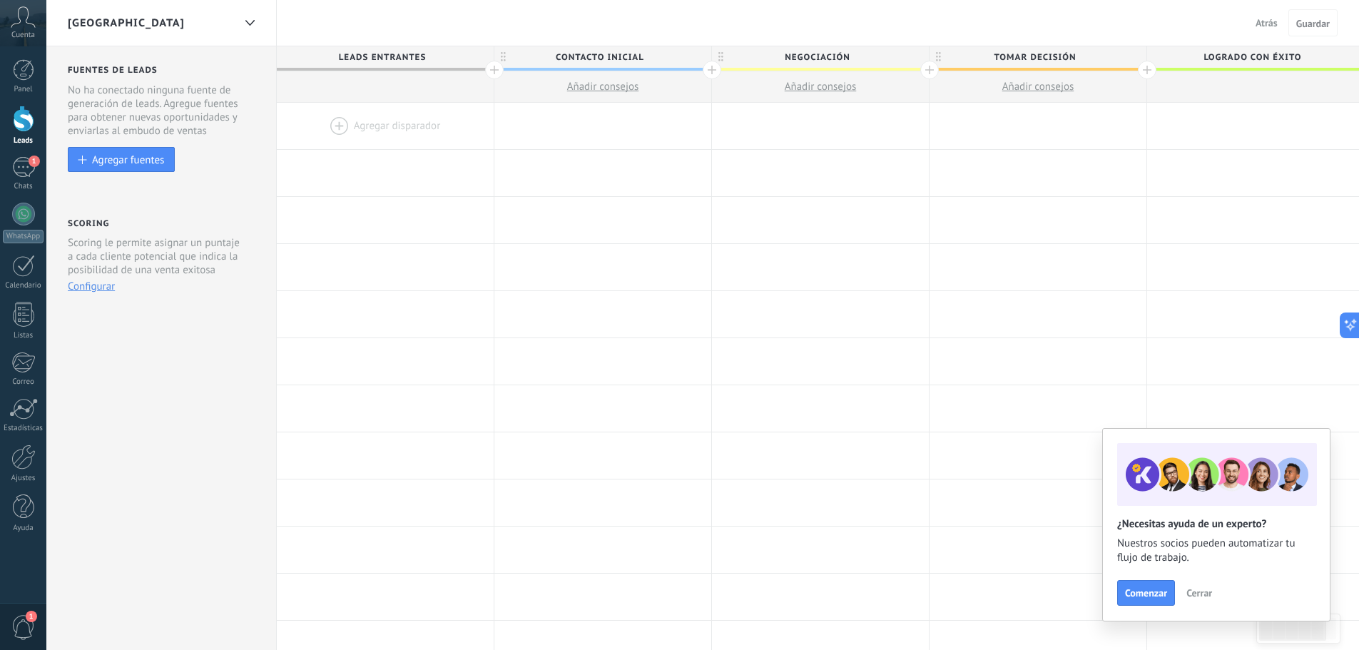
click at [641, 56] on span "Contacto inicial" at bounding box center [599, 57] width 210 height 22
drag, startPoint x: 651, startPoint y: 60, endPoint x: 557, endPoint y: 53, distance: 93.7
click at [557, 53] on input "**********" at bounding box center [599, 56] width 189 height 21
click at [788, 59] on span "Negociación" at bounding box center [817, 57] width 210 height 22
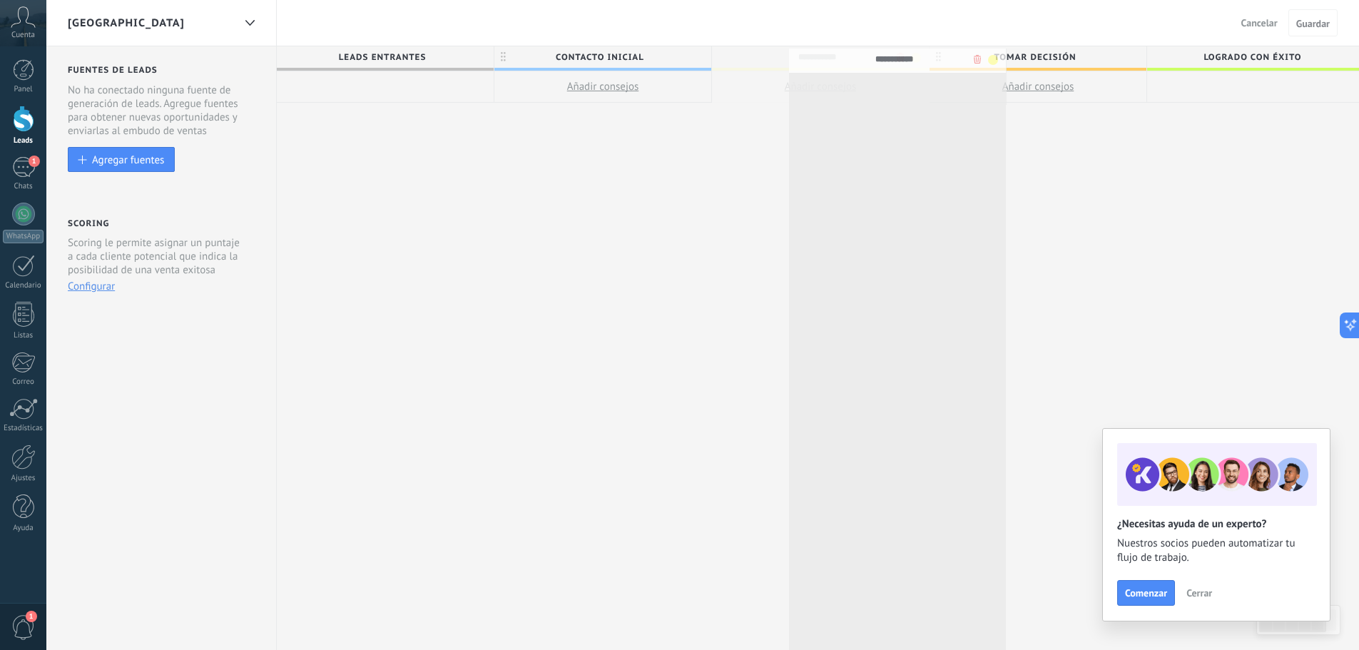
drag, startPoint x: 779, startPoint y: 56, endPoint x: 810, endPoint y: 65, distance: 32.7
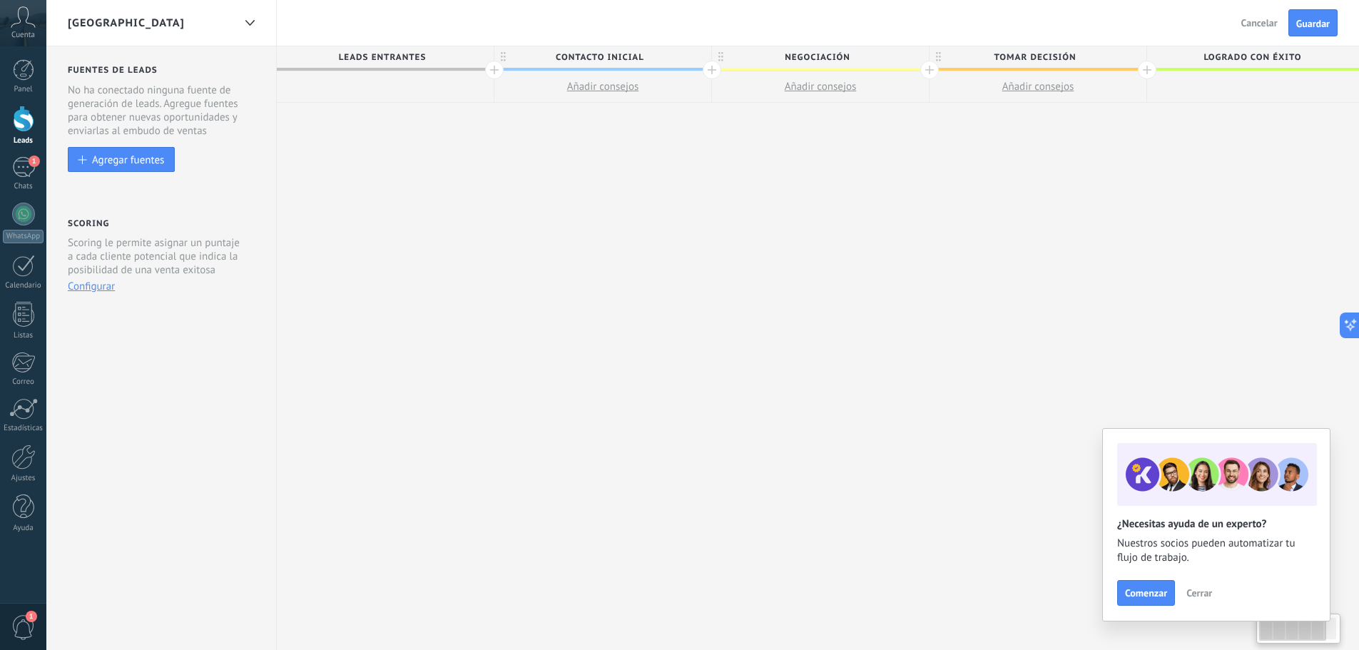
click at [810, 61] on span "Negociación" at bounding box center [817, 57] width 210 height 22
click at [811, 61] on input "**********" at bounding box center [817, 56] width 189 height 21
type input "**********"
click at [824, 141] on div "**********" at bounding box center [929, 348] width 1305 height 604
click at [927, 73] on div at bounding box center [929, 70] width 19 height 19
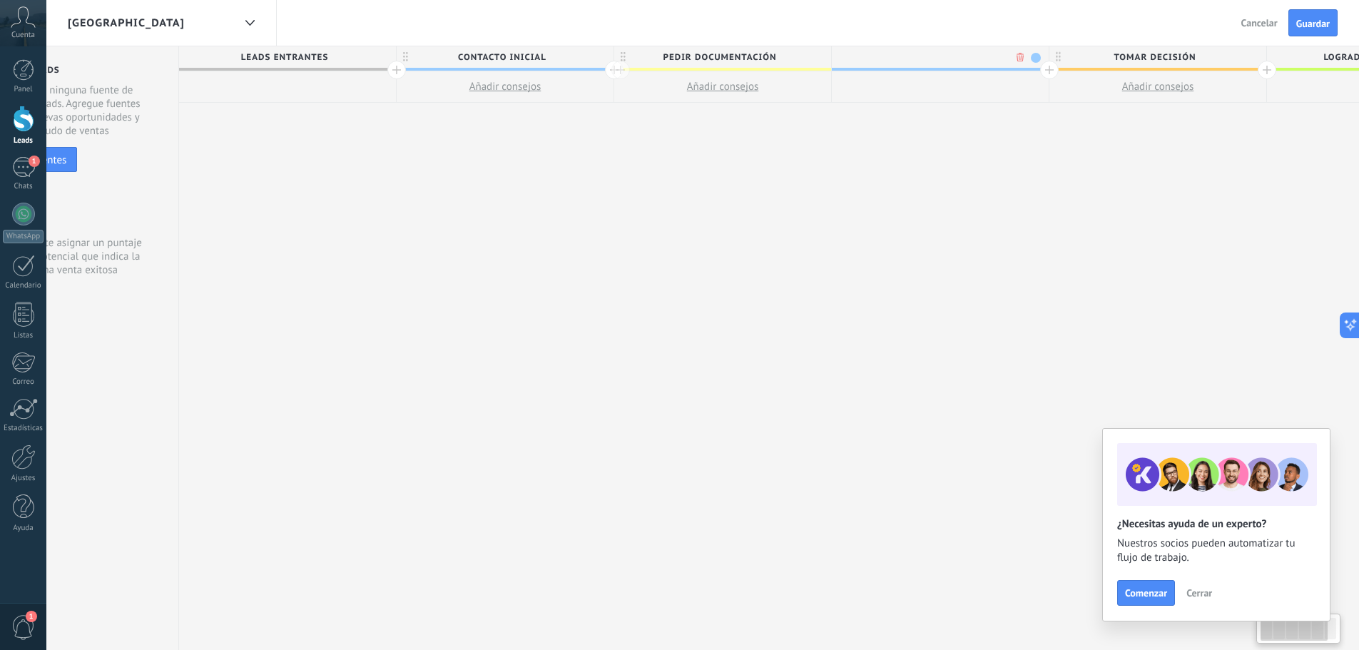
scroll to position [0, 106]
type input "**********"
click at [991, 151] on div "**********" at bounding box center [932, 348] width 1523 height 604
click at [1316, 21] on span "Guardar" at bounding box center [1313, 24] width 34 height 10
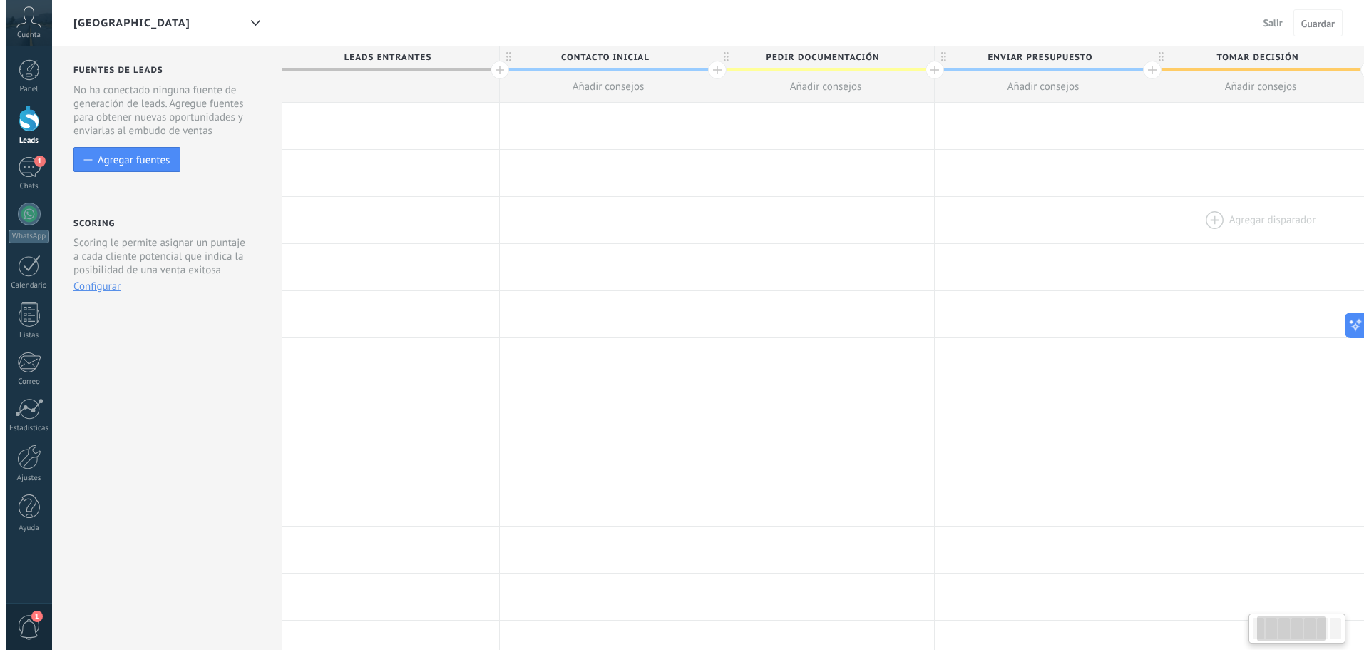
scroll to position [0, 106]
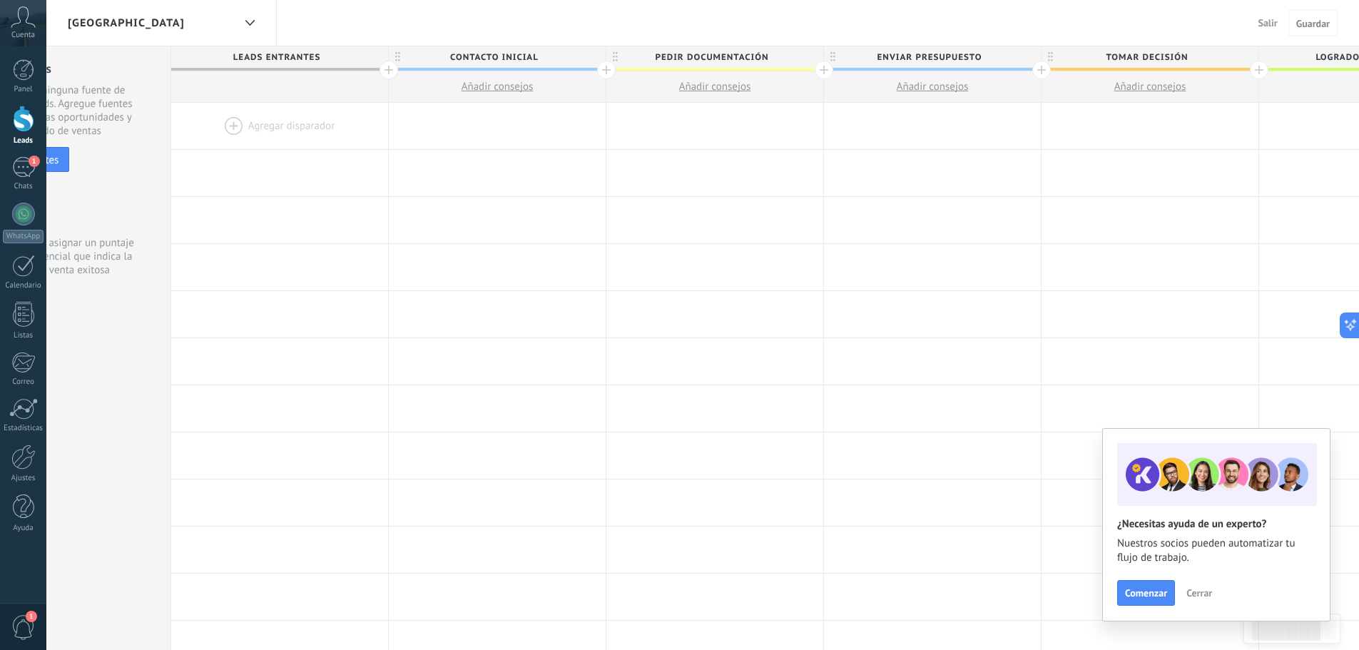
click at [1265, 26] on span "Salir" at bounding box center [1267, 22] width 19 height 13
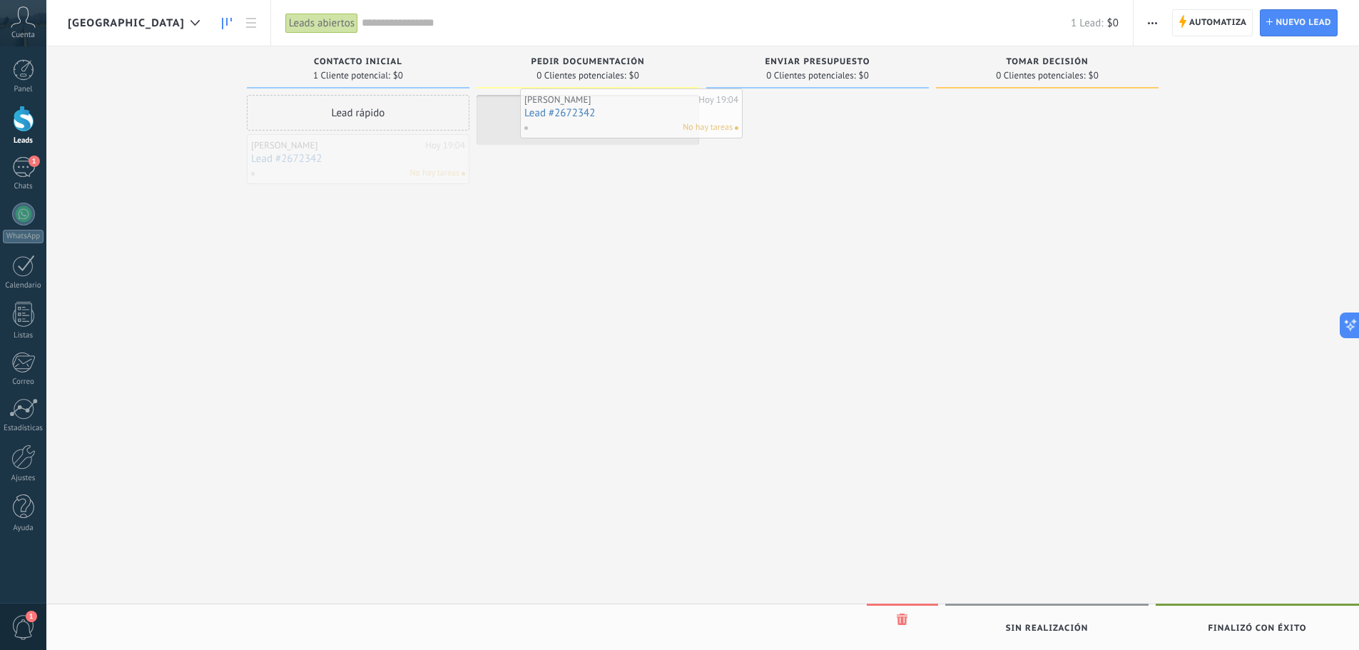
drag, startPoint x: 367, startPoint y: 163, endPoint x: 631, endPoint y: 120, distance: 267.5
drag, startPoint x: 616, startPoint y: 118, endPoint x: 842, endPoint y: 121, distance: 226.1
drag, startPoint x: 801, startPoint y: 126, endPoint x: 790, endPoint y: 139, distance: 17.7
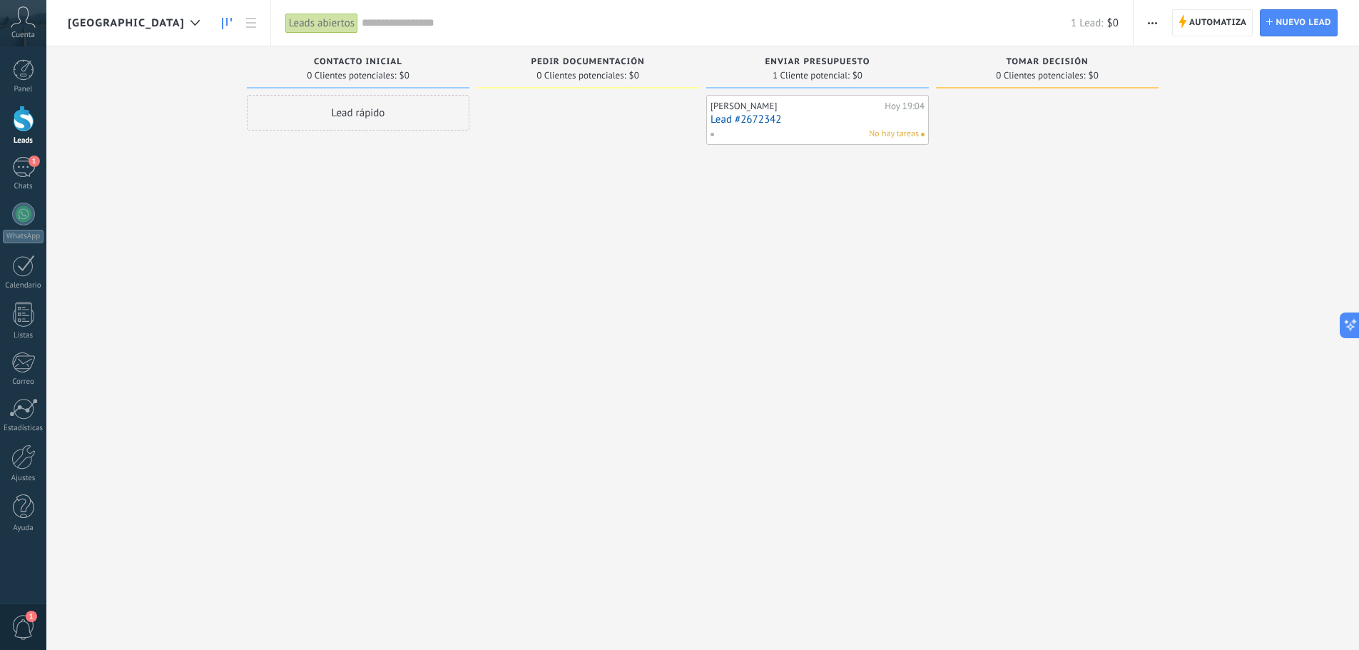
click at [817, 131] on div "No hay tareas" at bounding box center [814, 134] width 209 height 13
click at [767, 113] on link "Lead #2672342" at bounding box center [817, 119] width 214 height 12
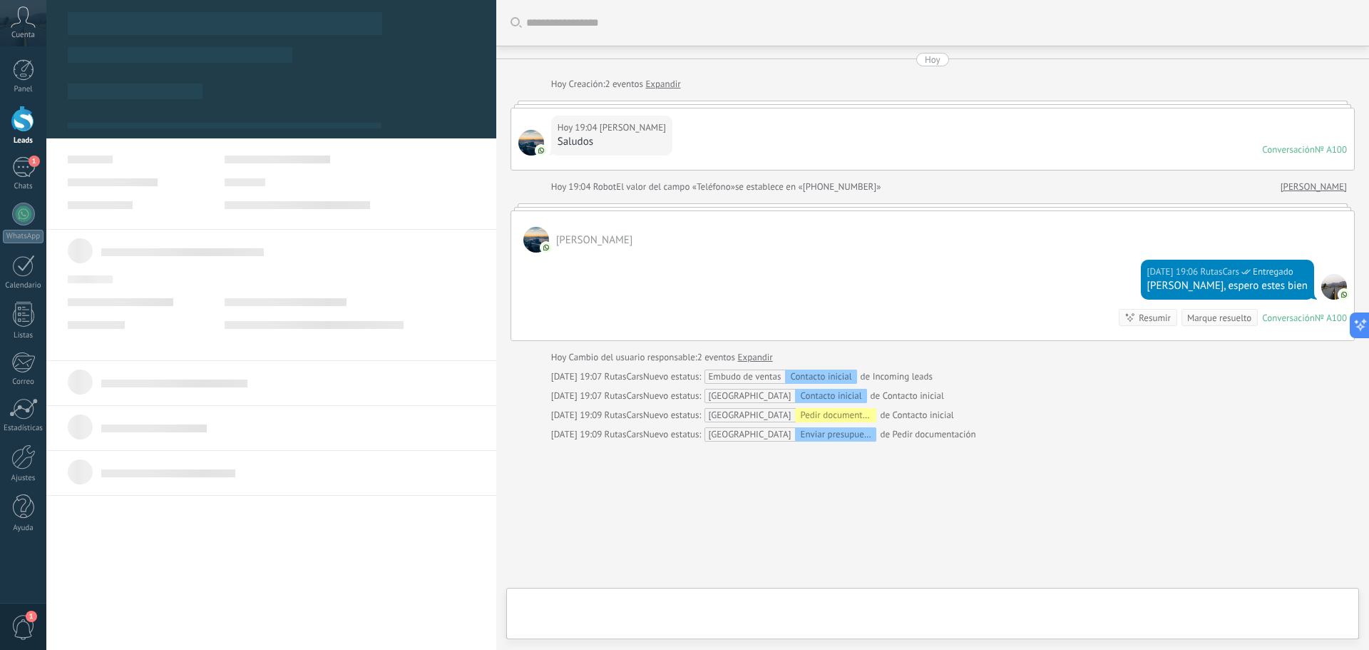
type textarea "**********"
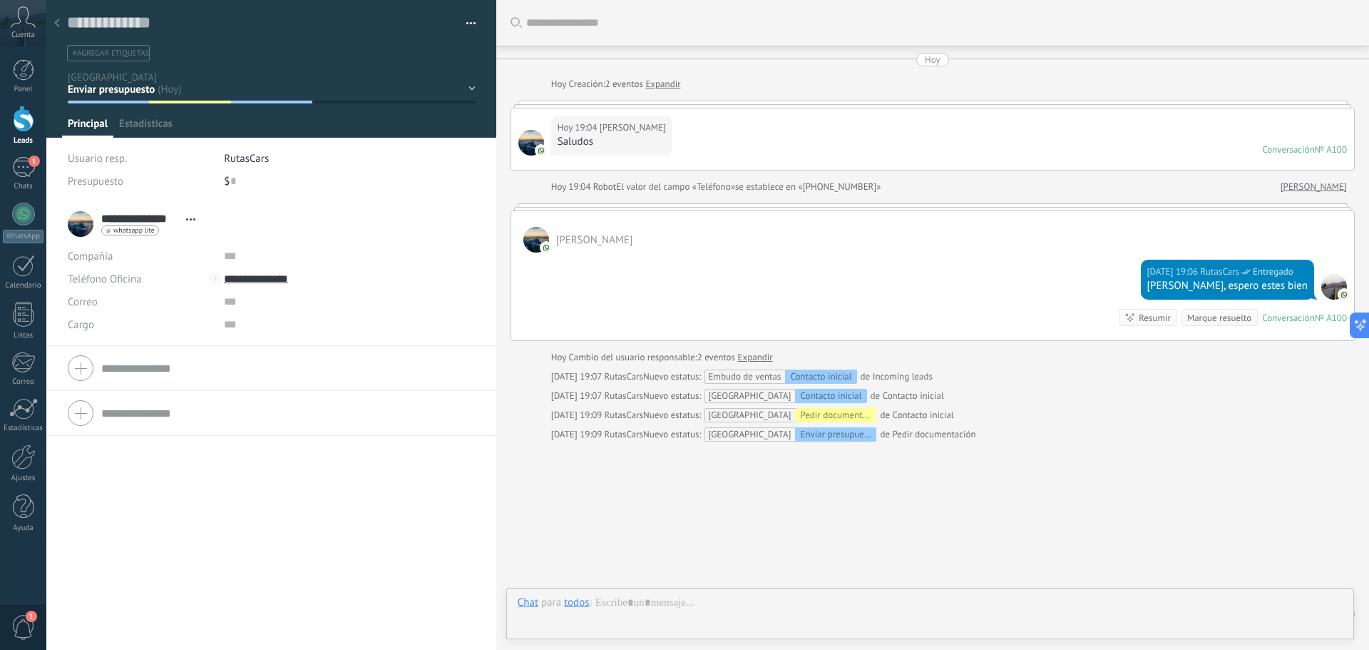
scroll to position [21, 0]
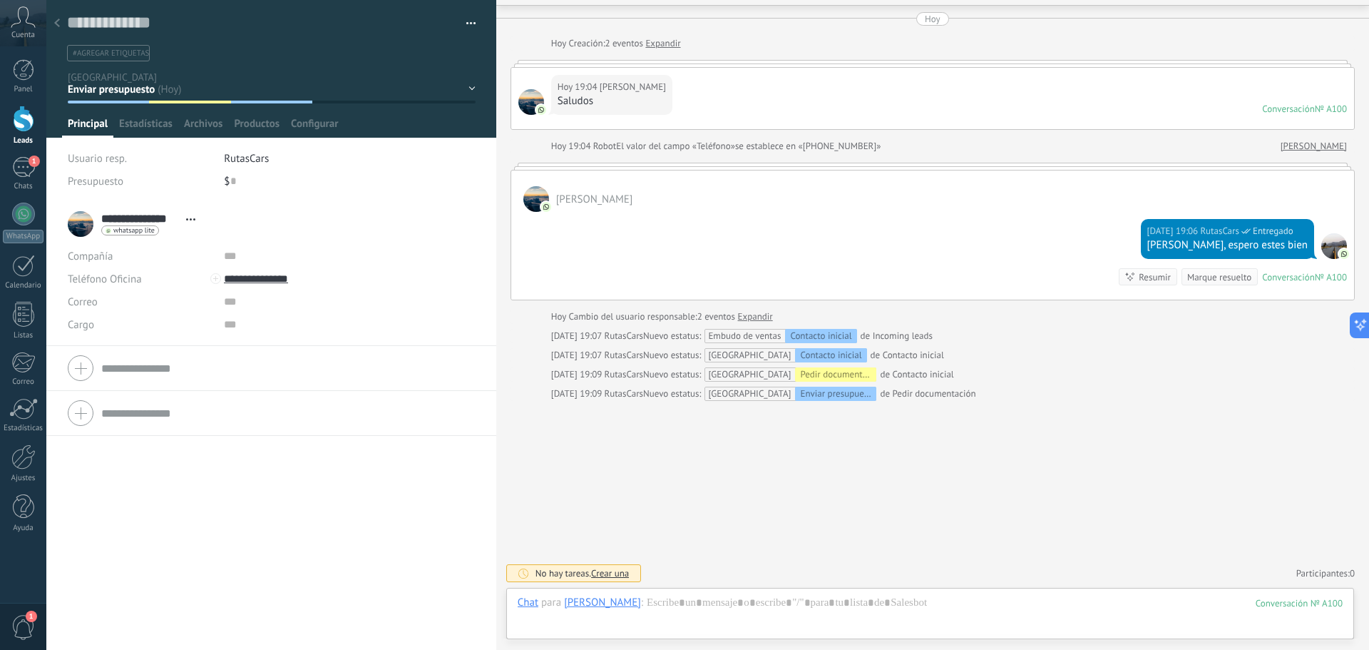
click at [0, 0] on div "Contacto inicial Pedir documentación Enviar presupuesto Tomar decisión Logrado …" at bounding box center [0, 0] width 0 height 0
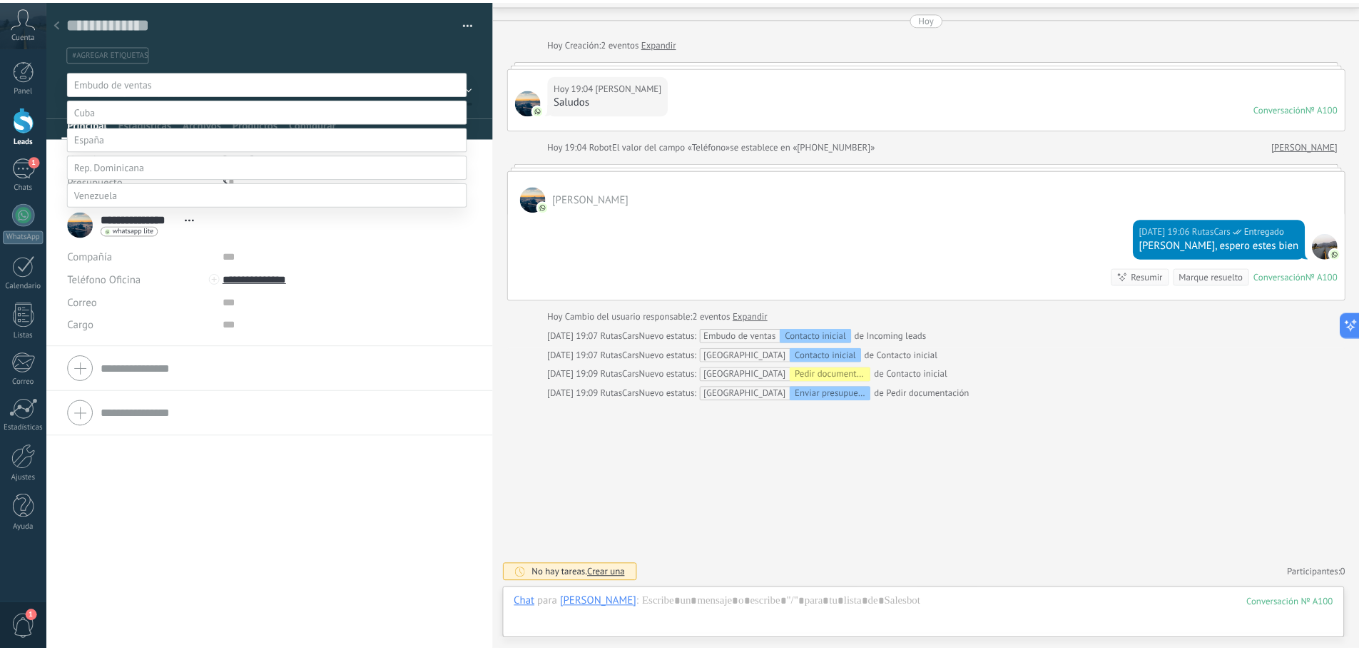
scroll to position [28, 0]
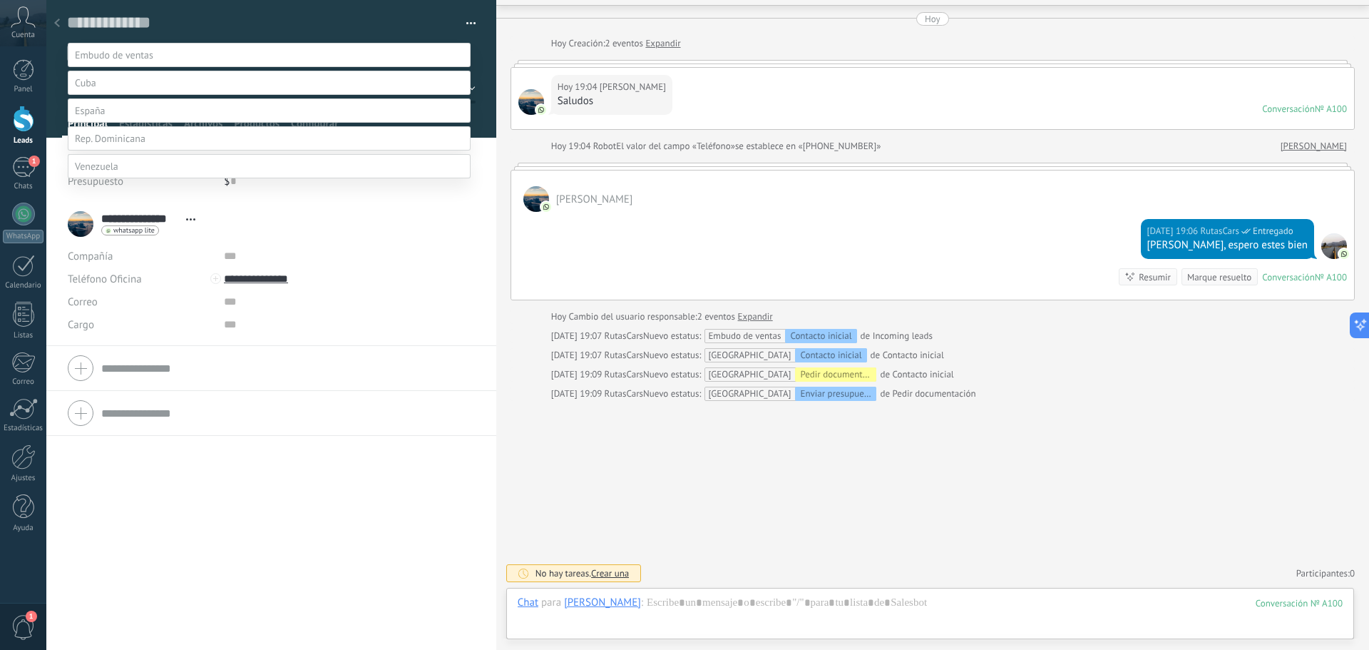
click at [342, 14] on div at bounding box center [707, 297] width 1323 height 650
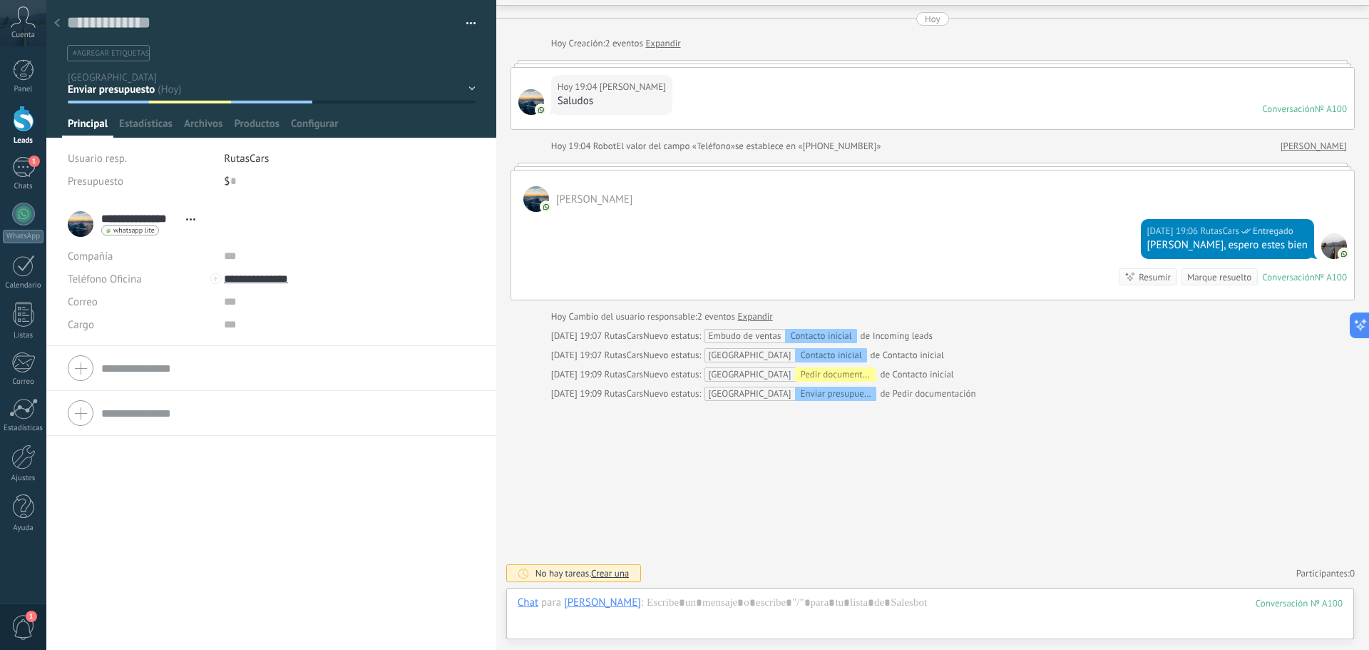
click at [54, 26] on icon at bounding box center [57, 23] width 6 height 9
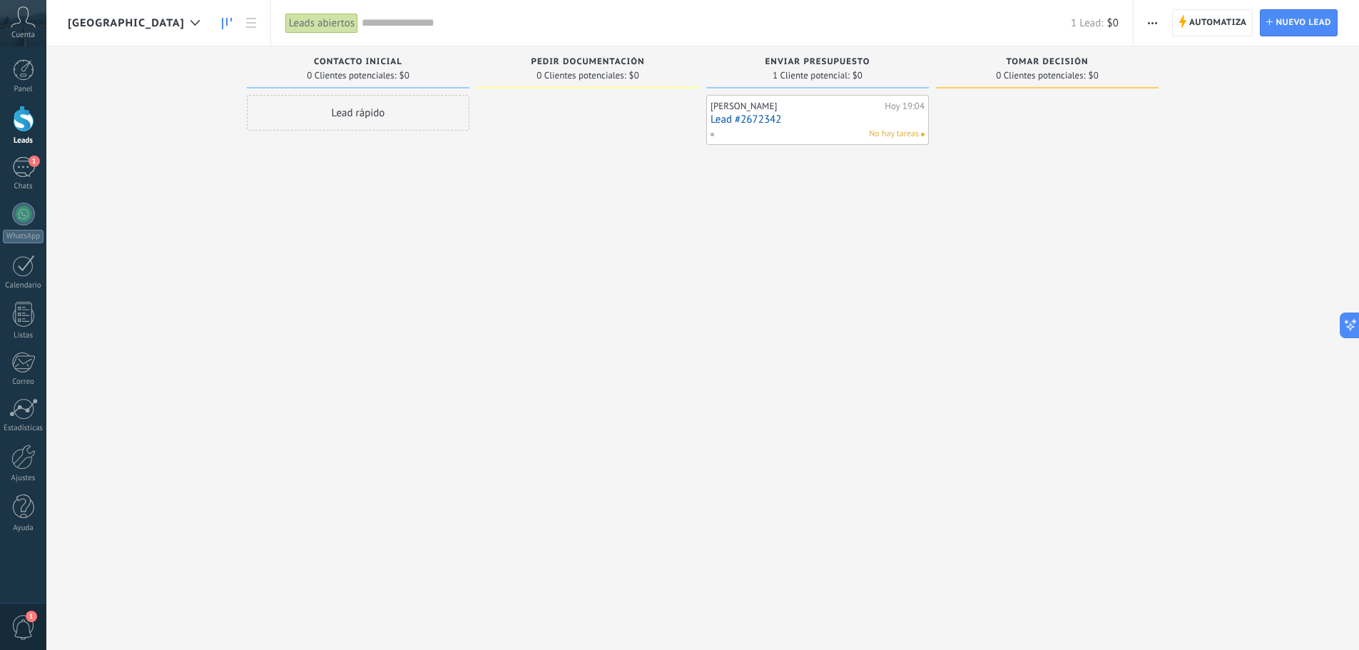
click at [663, 331] on div at bounding box center [587, 327] width 223 height 464
click at [1211, 24] on span "Automatiza" at bounding box center [1218, 23] width 58 height 26
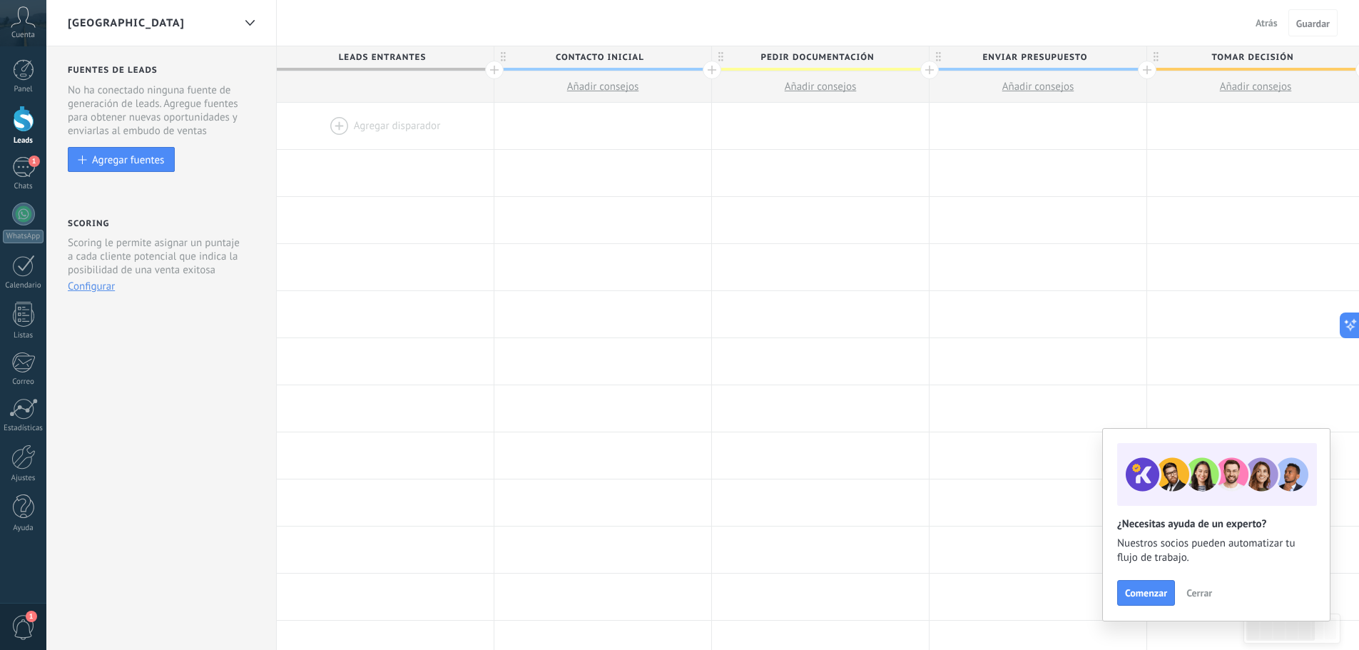
click at [1215, 53] on span "Tomar decisión" at bounding box center [1252, 57] width 210 height 22
click at [1215, 53] on input "**********" at bounding box center [1252, 56] width 189 height 21
type input "******"
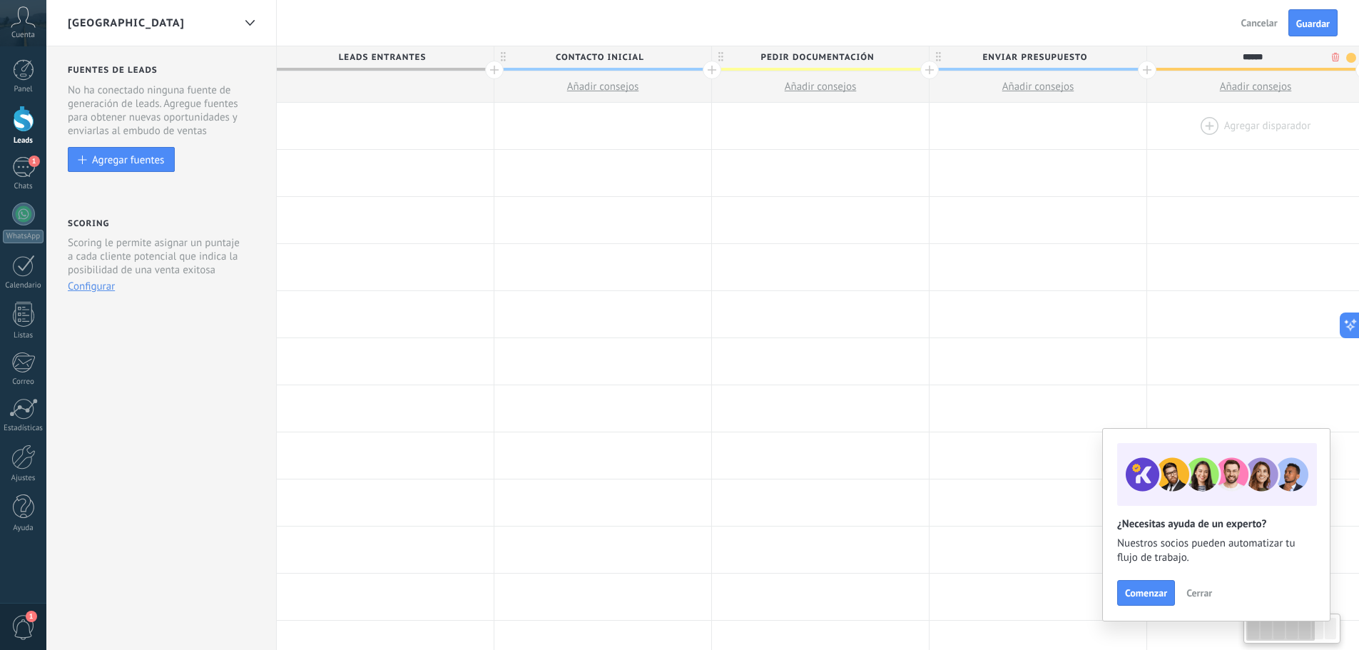
click at [1253, 118] on div at bounding box center [1255, 126] width 217 height 46
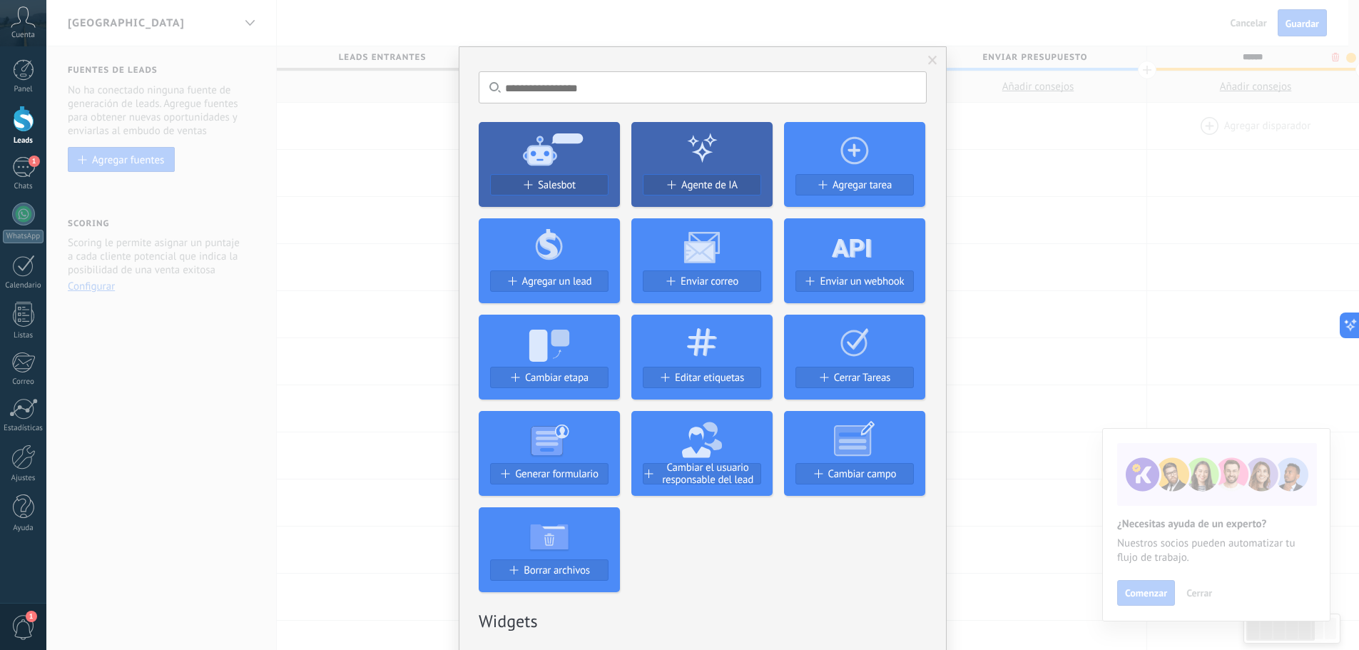
scroll to position [0, 1]
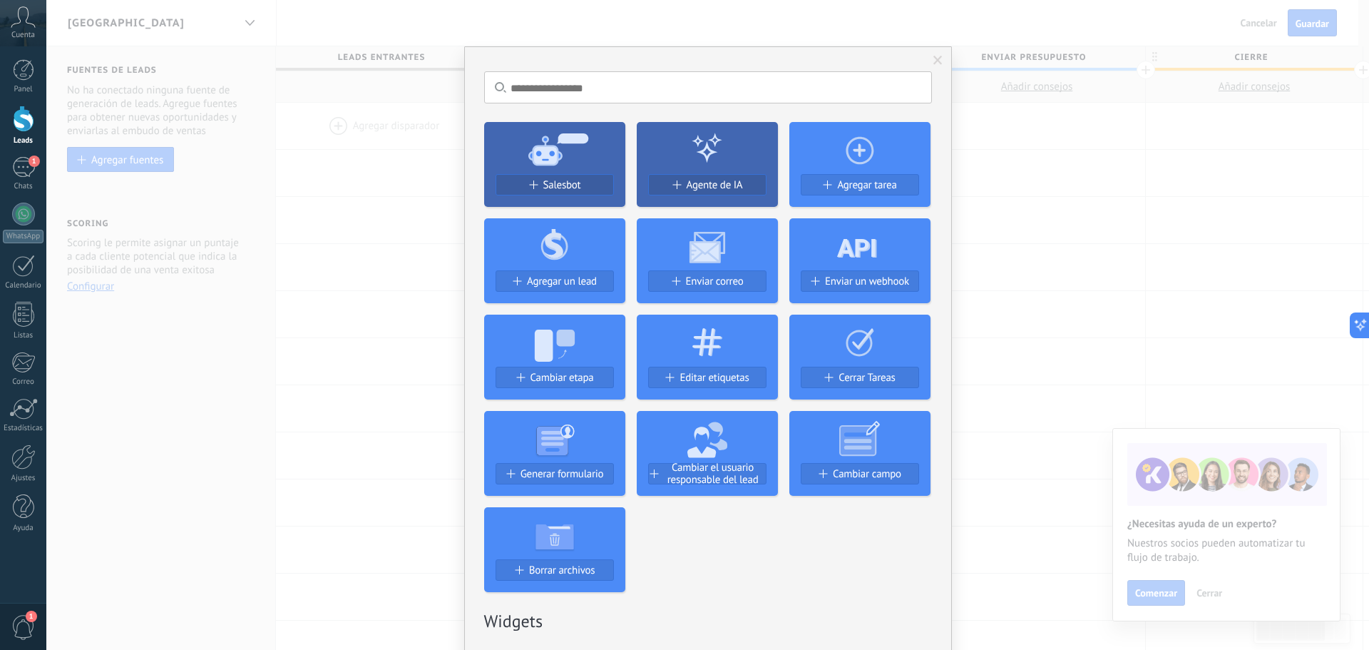
click at [1135, 189] on div "No hay resultados Salesbot Agente de IA Agregar tarea Agregar un lead Enviar co…" at bounding box center [707, 325] width 1323 height 650
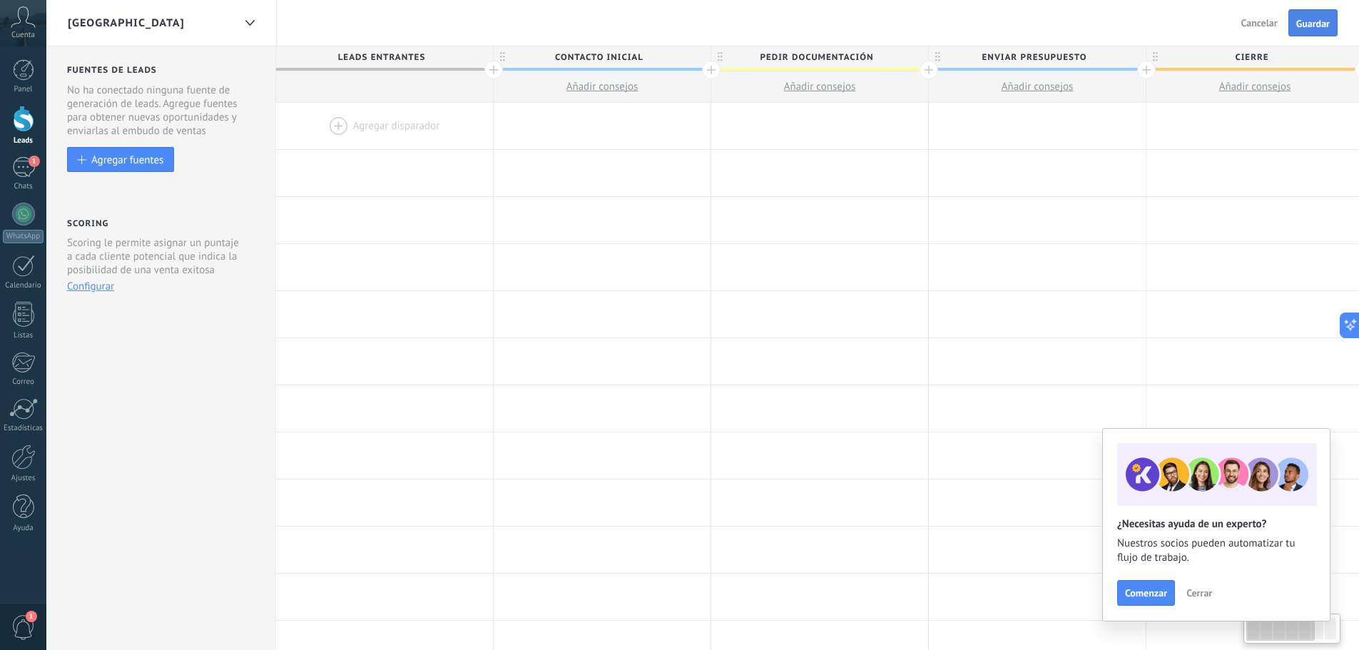
click at [1307, 31] on button "Guardar" at bounding box center [1312, 22] width 49 height 27
click at [1261, 49] on span "Cierre" at bounding box center [1251, 57] width 210 height 22
click at [1261, 49] on input "******" at bounding box center [1251, 56] width 189 height 21
click at [1260, 49] on input "******" at bounding box center [1251, 56] width 189 height 21
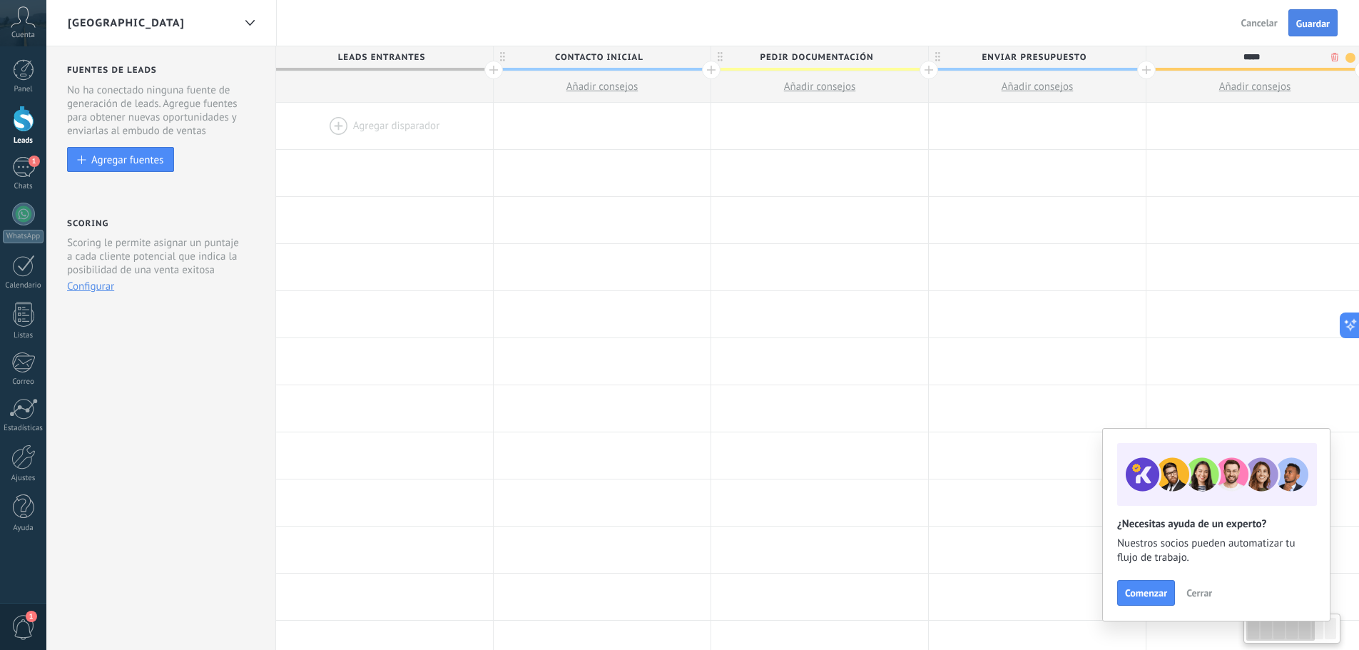
type input "*****"
click at [1300, 25] on span "Guardar" at bounding box center [1313, 24] width 34 height 10
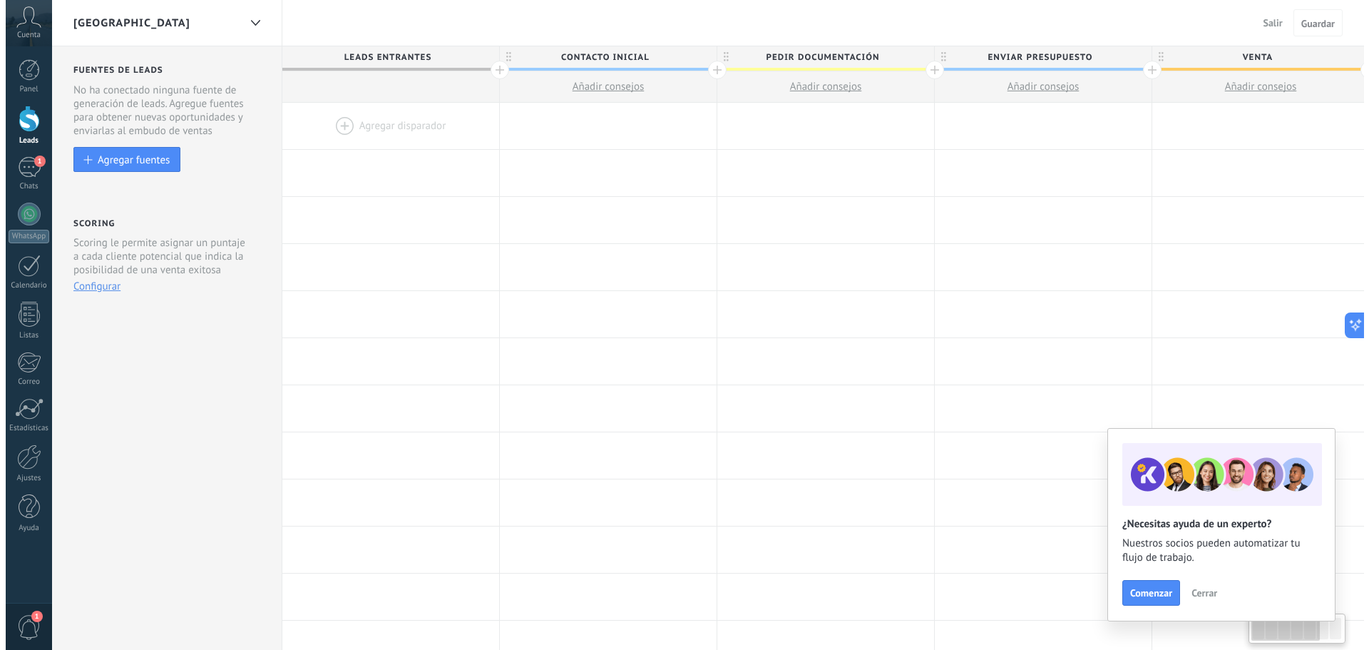
scroll to position [0, 1]
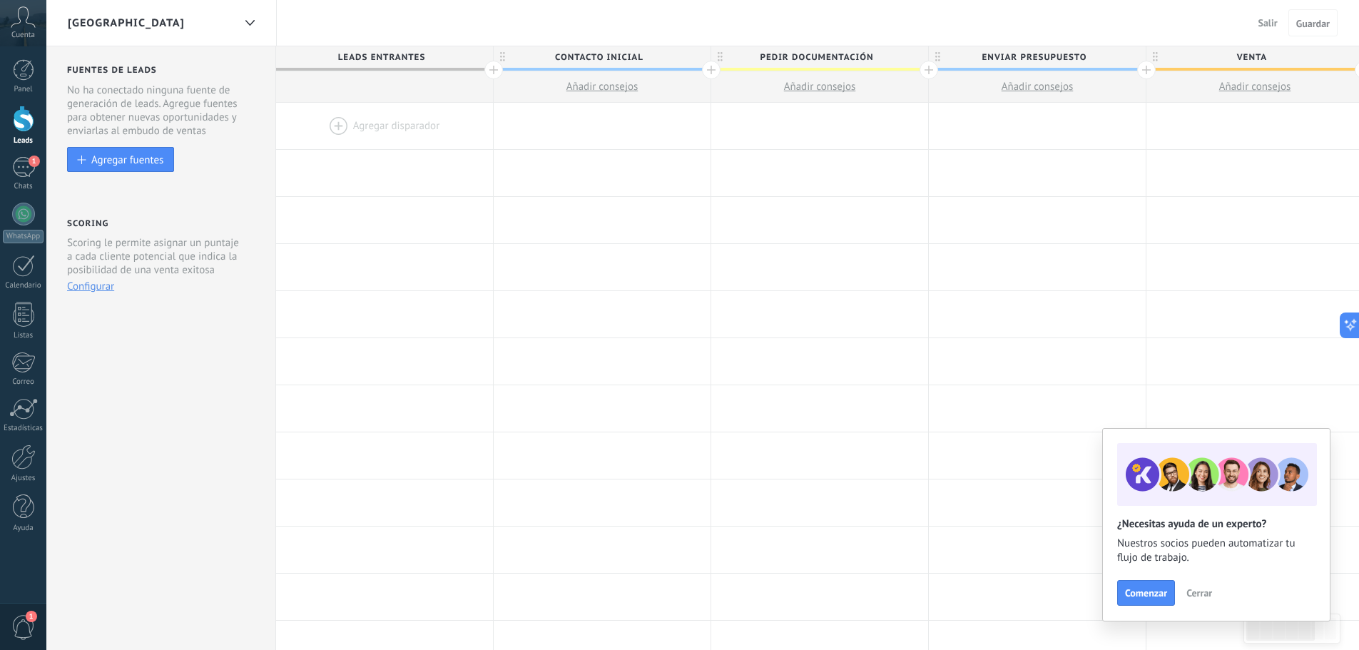
click at [1190, 591] on span "Cerrar" at bounding box center [1199, 593] width 26 height 10
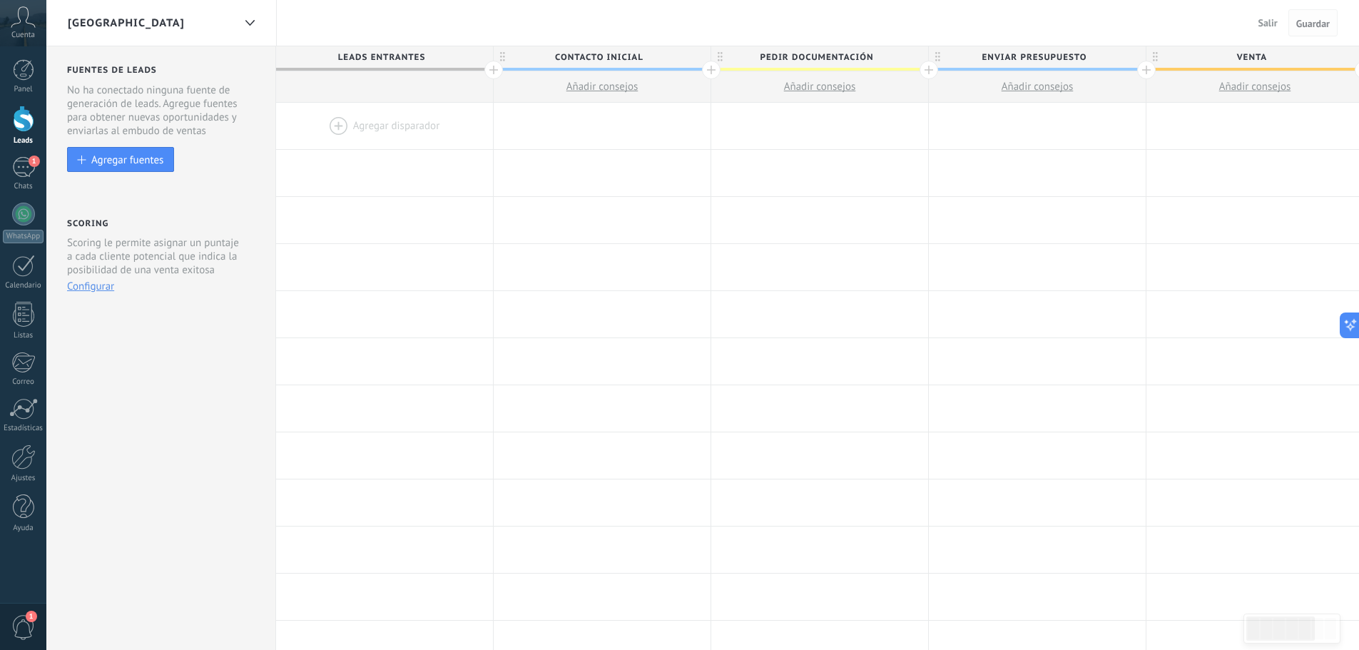
click at [1321, 20] on span "Guardar" at bounding box center [1313, 24] width 34 height 10
click at [1266, 22] on span "Salir" at bounding box center [1267, 22] width 19 height 13
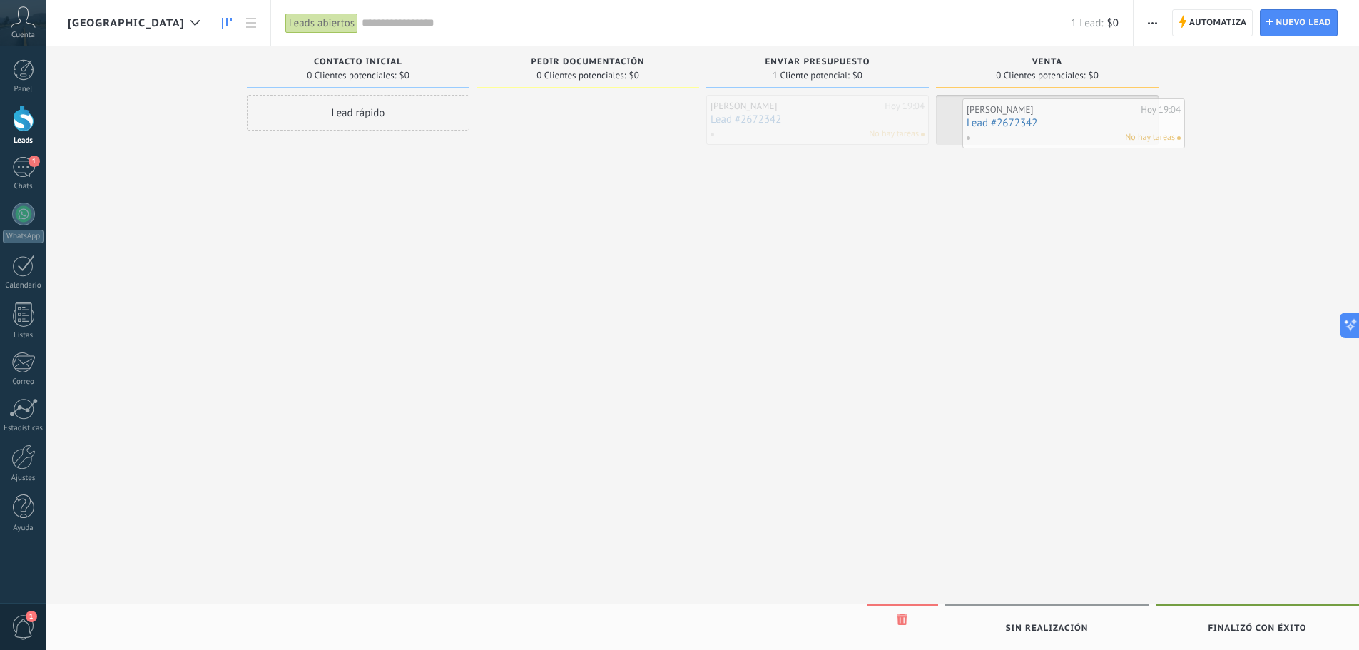
drag, startPoint x: 837, startPoint y: 123, endPoint x: 1076, endPoint y: 116, distance: 239.0
click at [1003, 128] on div "No hay tareas" at bounding box center [1043, 134] width 209 height 13
click at [1005, 134] on div "No hay tareas" at bounding box center [1043, 134] width 209 height 13
click at [1044, 128] on div "No hay tareas" at bounding box center [1043, 134] width 209 height 13
click at [989, 121] on link "Lead #2672342" at bounding box center [1047, 119] width 214 height 12
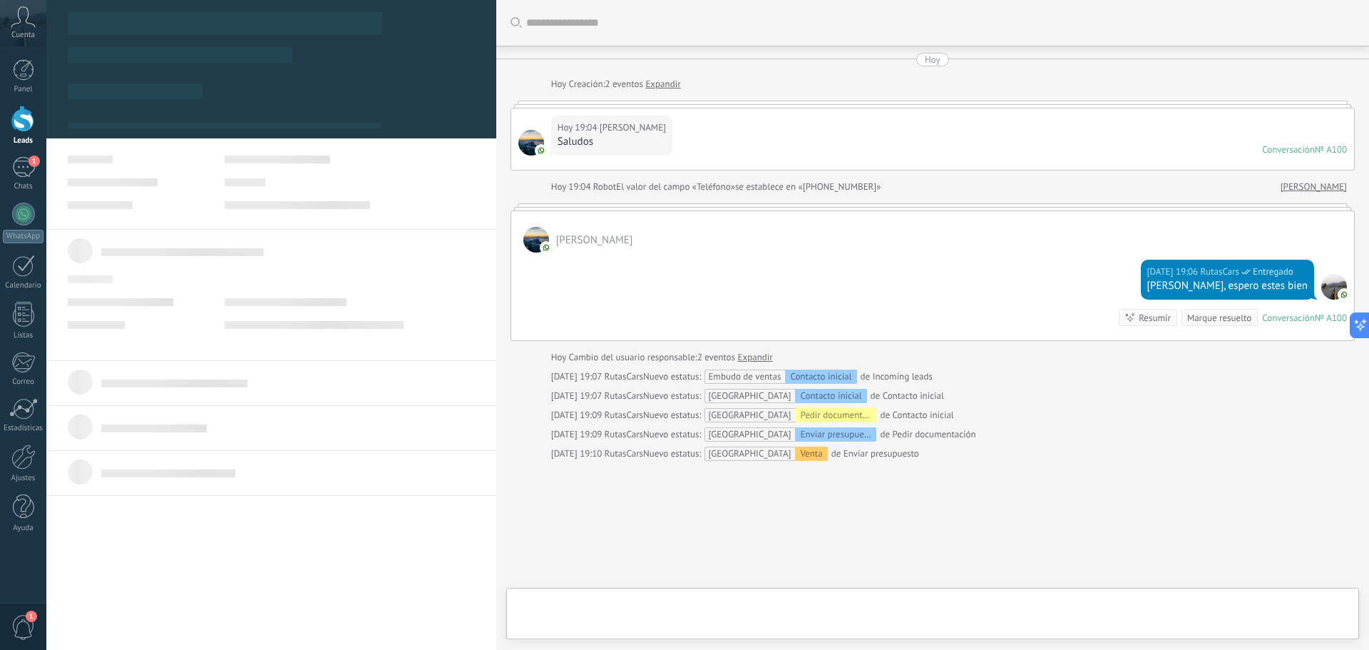
type textarea "**********"
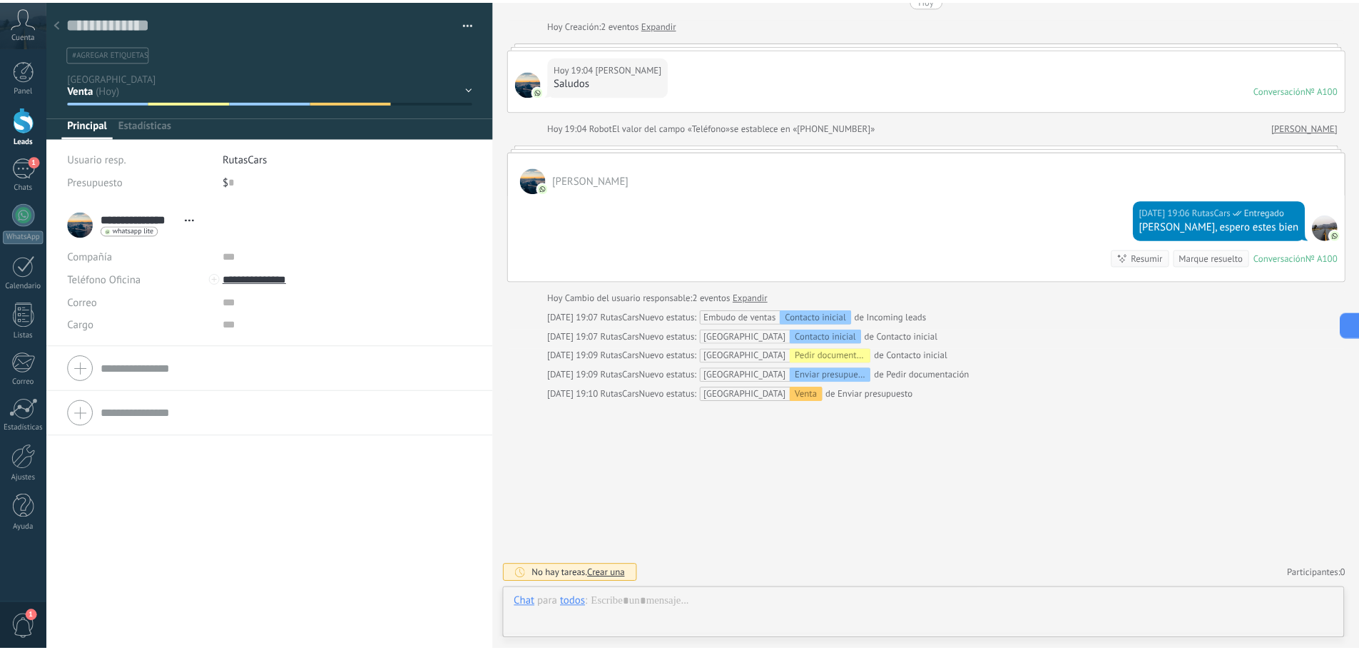
scroll to position [21, 0]
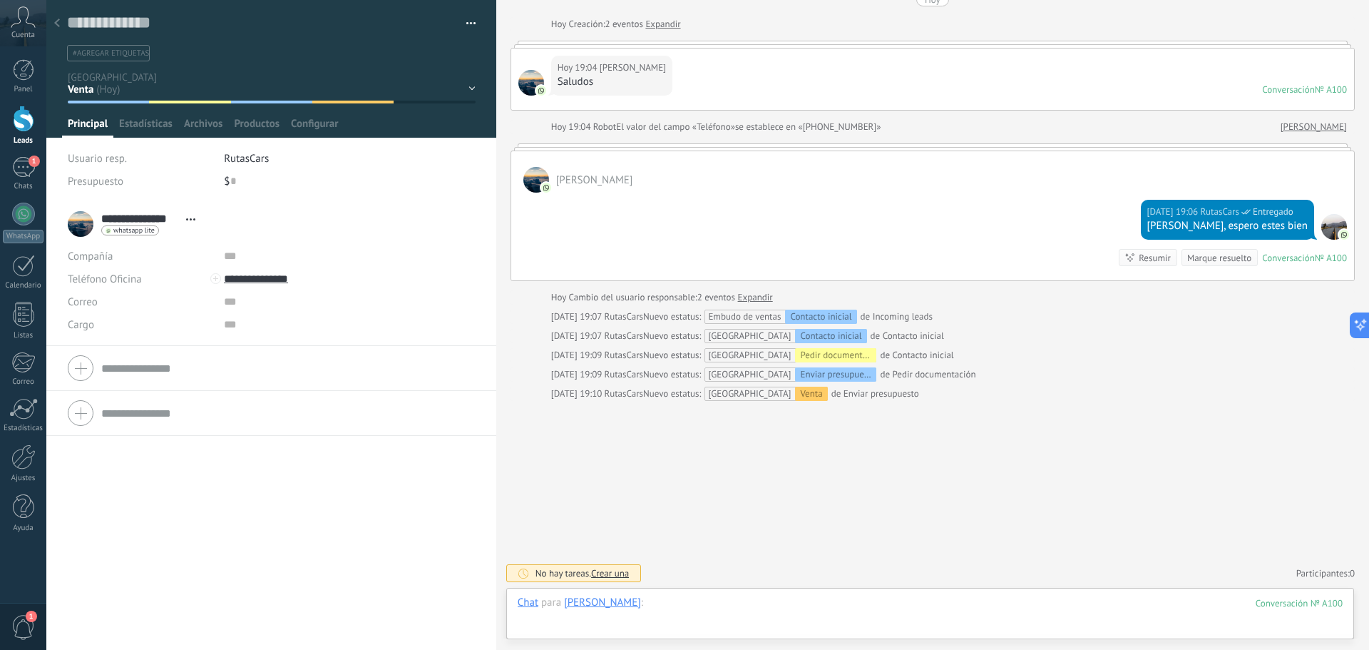
click at [687, 605] on div at bounding box center [930, 617] width 825 height 43
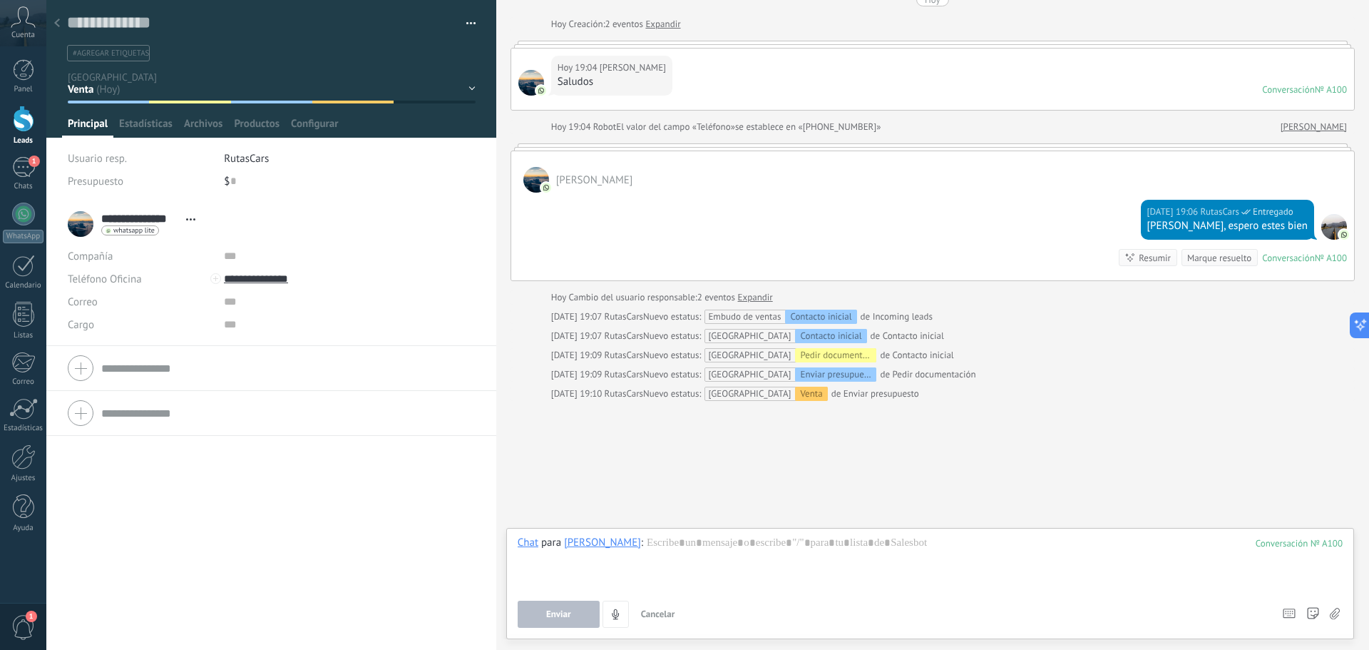
click at [1337, 612] on icon at bounding box center [1335, 614] width 10 height 12
click at [0, 0] on input "file" at bounding box center [0, 0] width 0 height 0
click at [58, 20] on use at bounding box center [57, 23] width 6 height 9
